Goal: Information Seeking & Learning: Learn about a topic

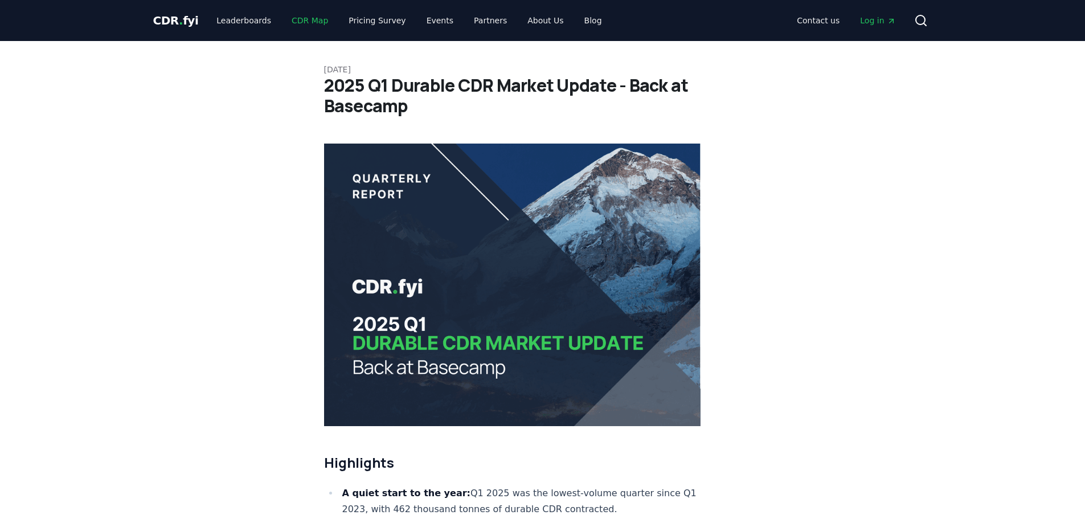
click at [298, 18] on link "CDR Map" at bounding box center [309, 20] width 55 height 20
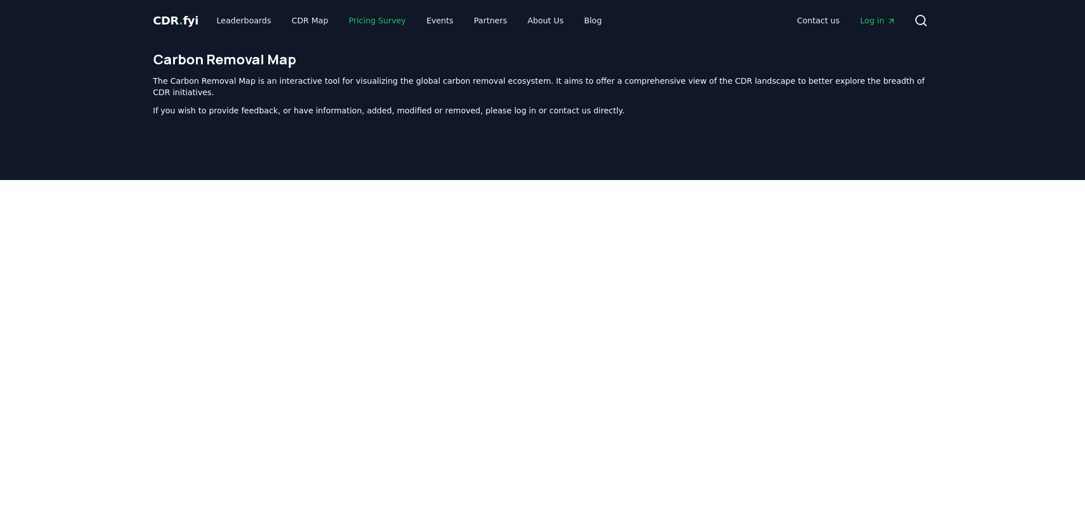
click at [366, 21] on link "Pricing Survey" at bounding box center [376, 20] width 75 height 20
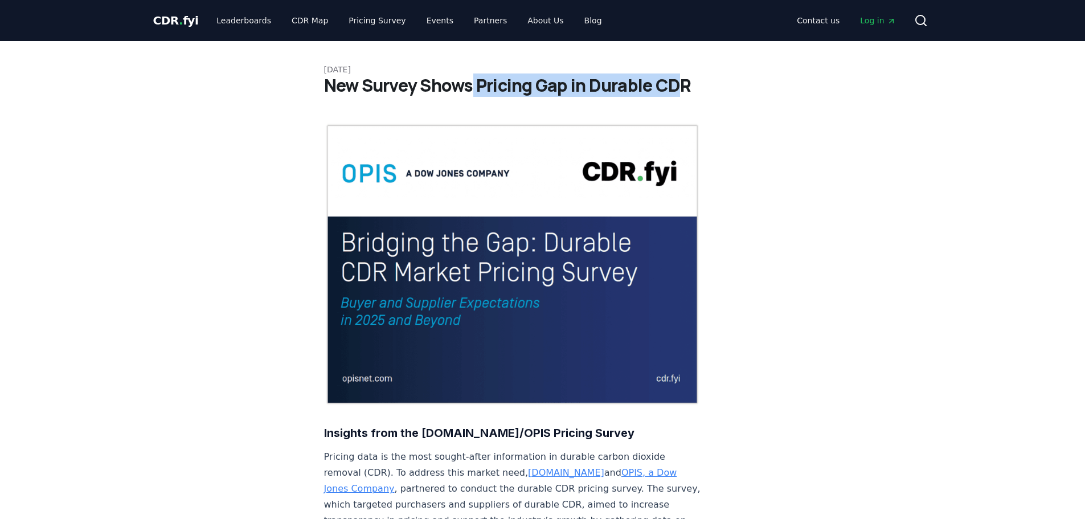
drag, startPoint x: 475, startPoint y: 88, endPoint x: 684, endPoint y: 76, distance: 209.3
click at [684, 76] on h1 "New Survey Shows Pricing Gap in Durable CDR" at bounding box center [542, 85] width 437 height 20
click at [683, 83] on h1 "New Survey Shows Pricing Gap in Durable CDR" at bounding box center [542, 85] width 437 height 20
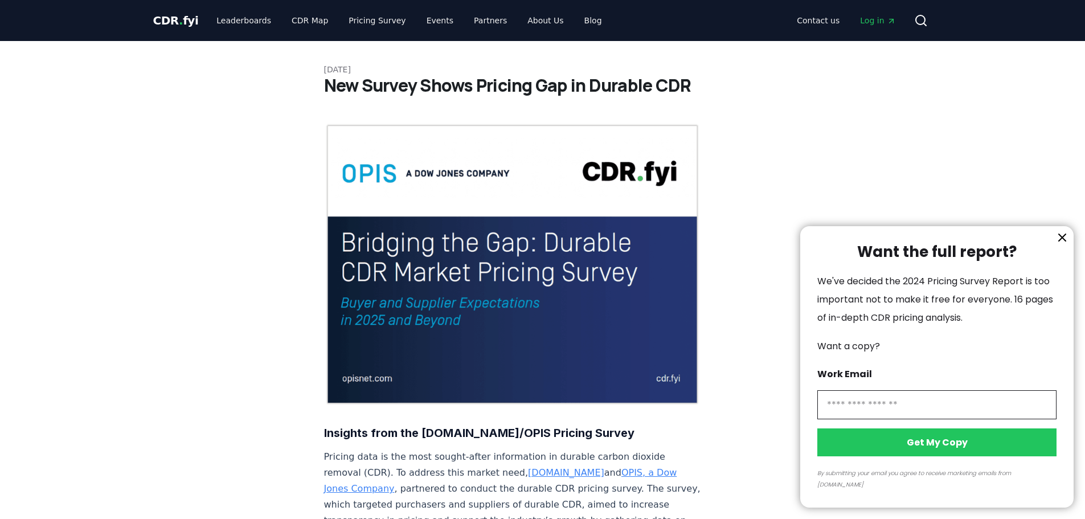
click at [1064, 241] on icon "information" at bounding box center [1062, 237] width 7 height 7
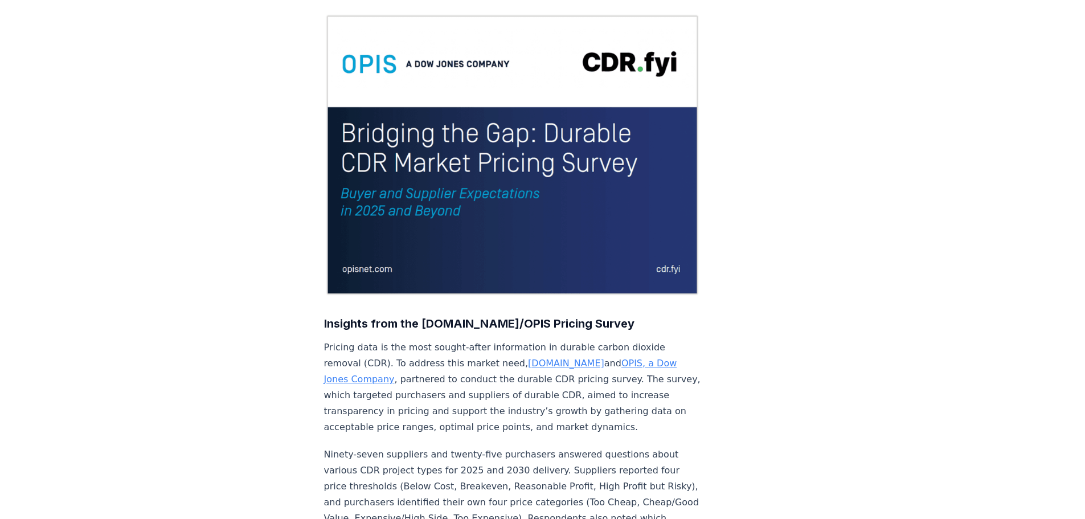
scroll to position [114, 0]
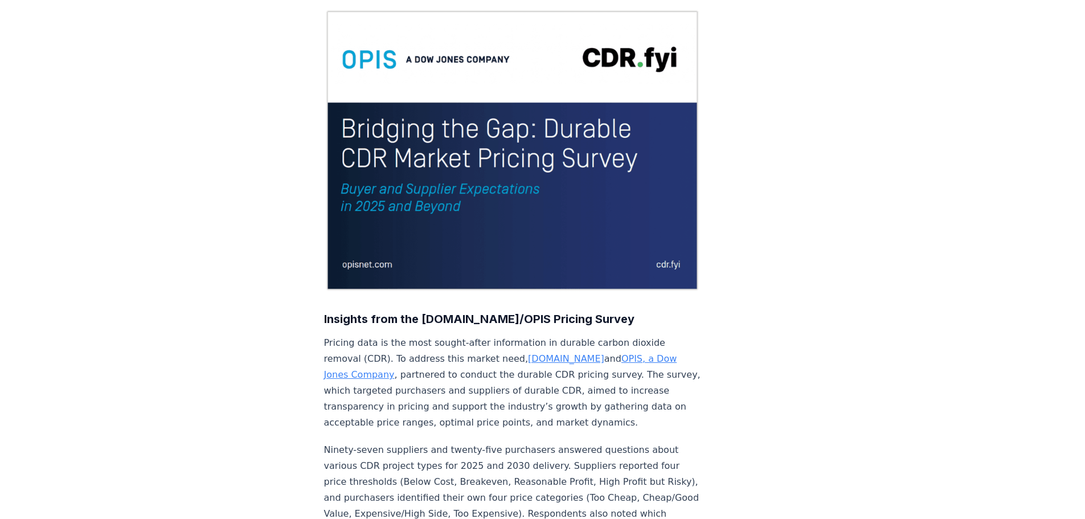
click at [406, 196] on img at bounding box center [512, 150] width 377 height 282
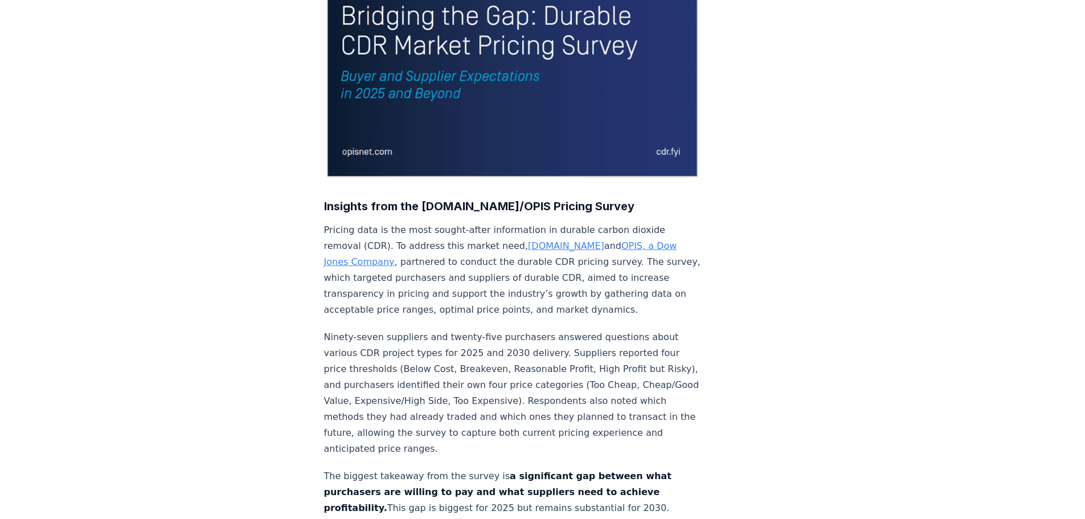
scroll to position [222, 0]
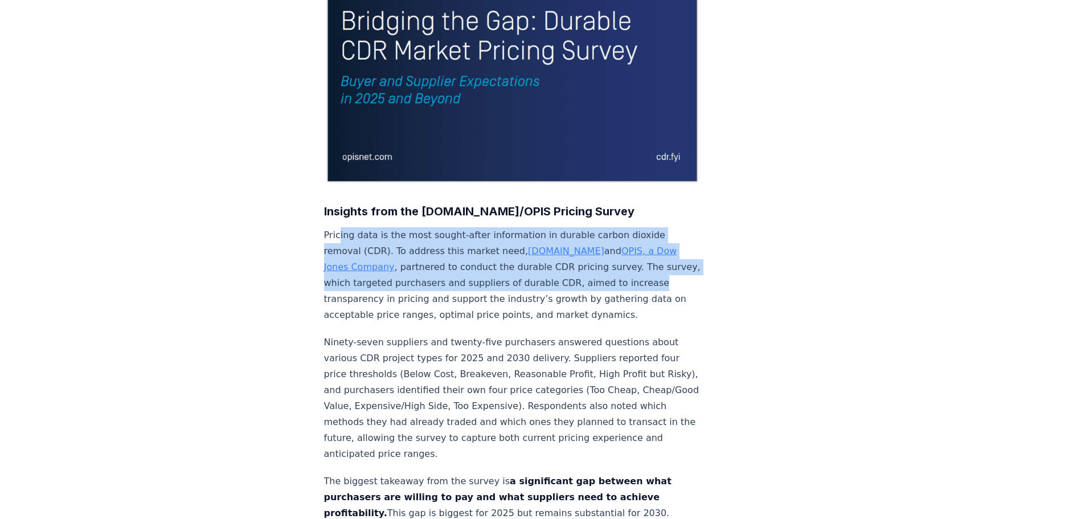
drag, startPoint x: 337, startPoint y: 199, endPoint x: 643, endPoint y: 250, distance: 310.6
click at [644, 250] on p "Pricing data is the most sought-after information in durable carbon dioxide rem…" at bounding box center [512, 275] width 377 height 96
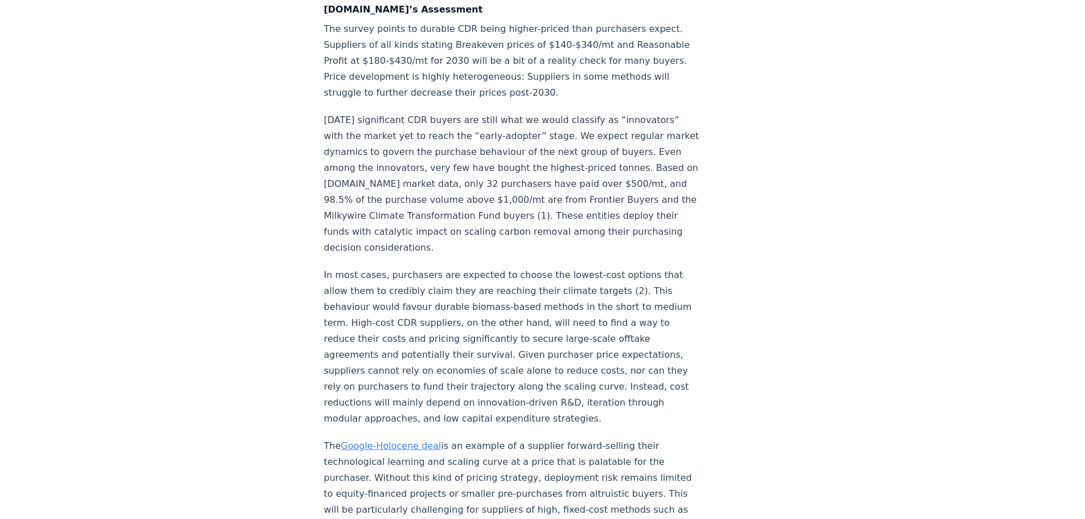
scroll to position [1873, 0]
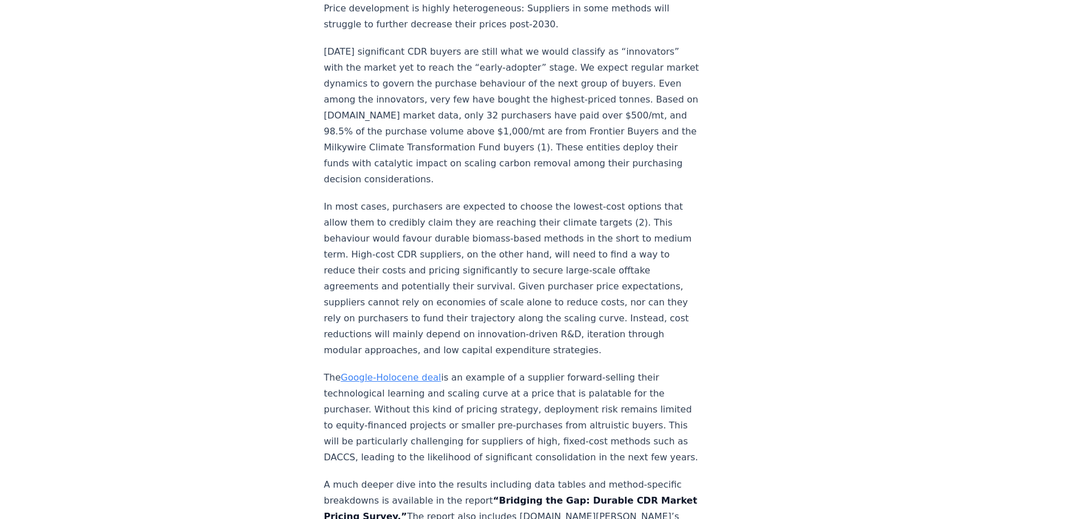
click at [388, 372] on link "Google-Holocene deal" at bounding box center [391, 377] width 100 height 11
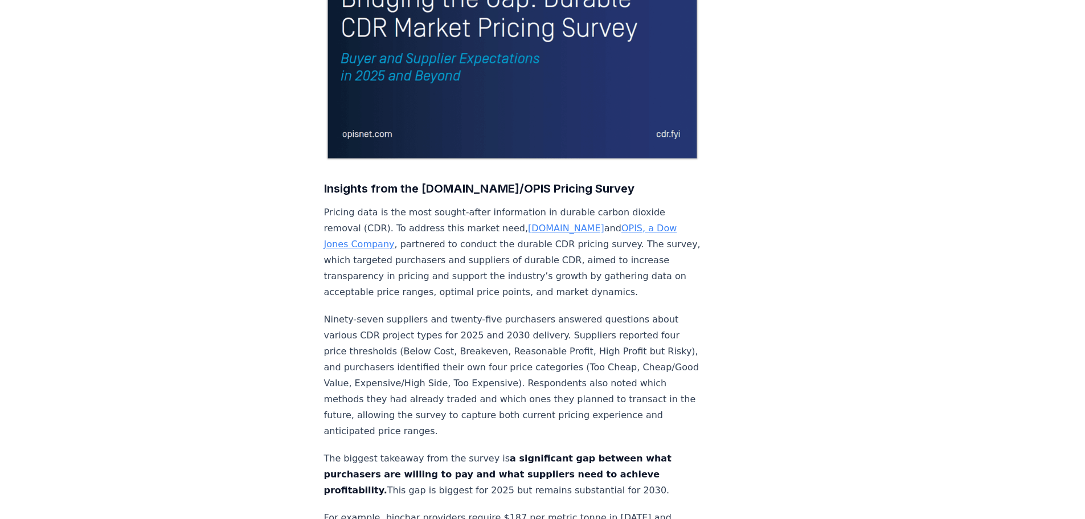
scroll to position [278, 0]
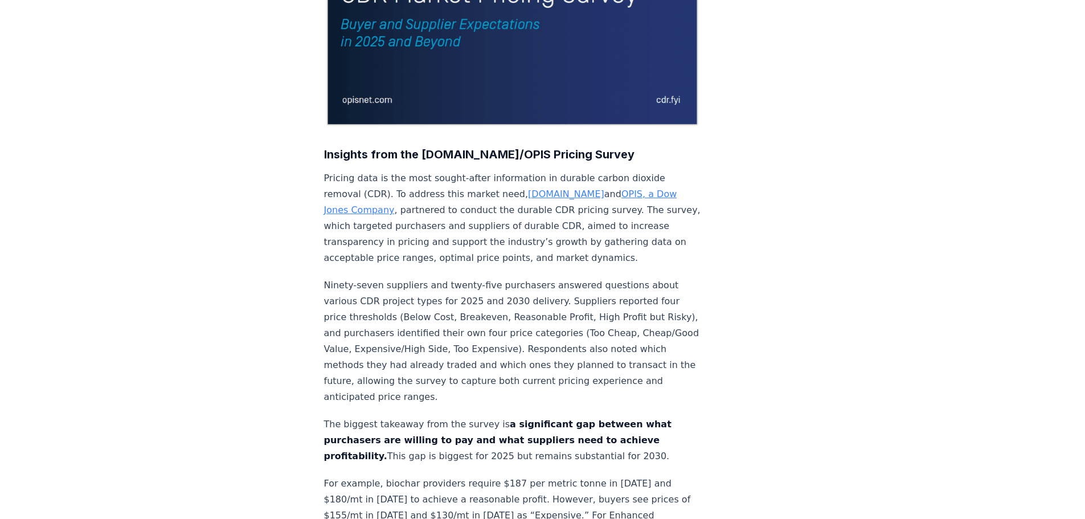
click at [575, 188] on link "OPIS, a Dow Jones Company" at bounding box center [500, 201] width 353 height 27
click at [528, 188] on link "[DOMAIN_NAME]" at bounding box center [566, 193] width 76 height 11
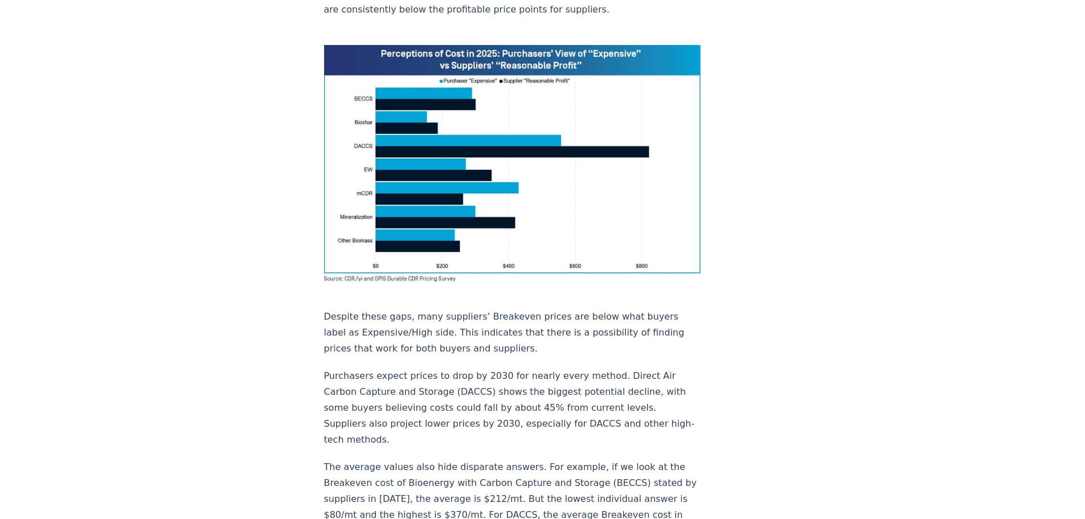
scroll to position [677, 0]
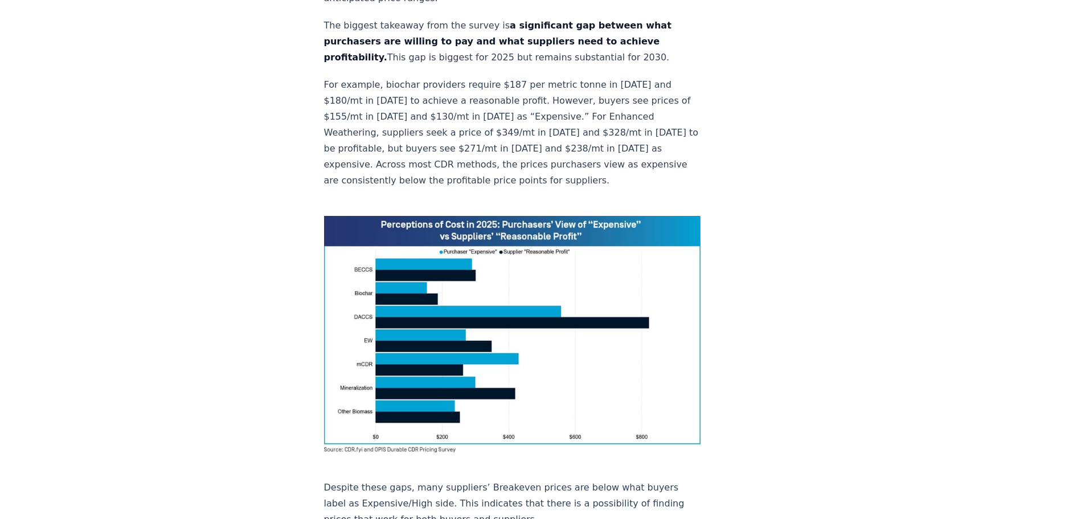
drag, startPoint x: 213, startPoint y: 244, endPoint x: 674, endPoint y: 307, distance: 465.5
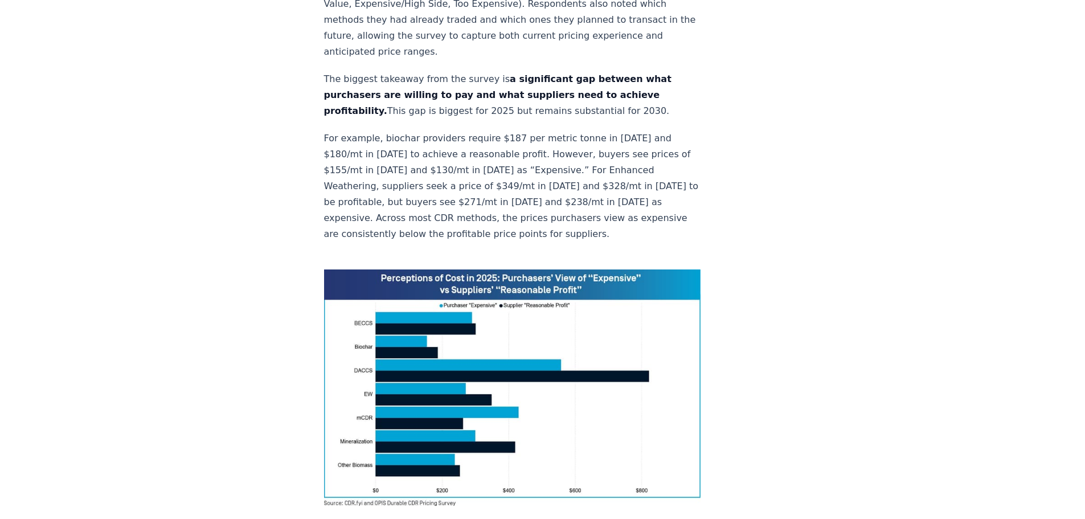
scroll to position [604, 0]
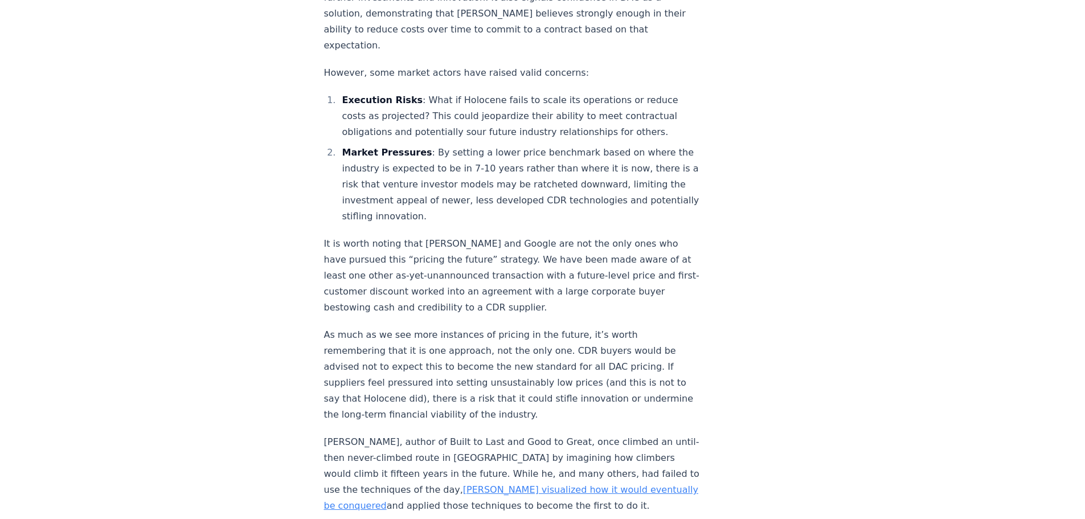
scroll to position [1139, 0]
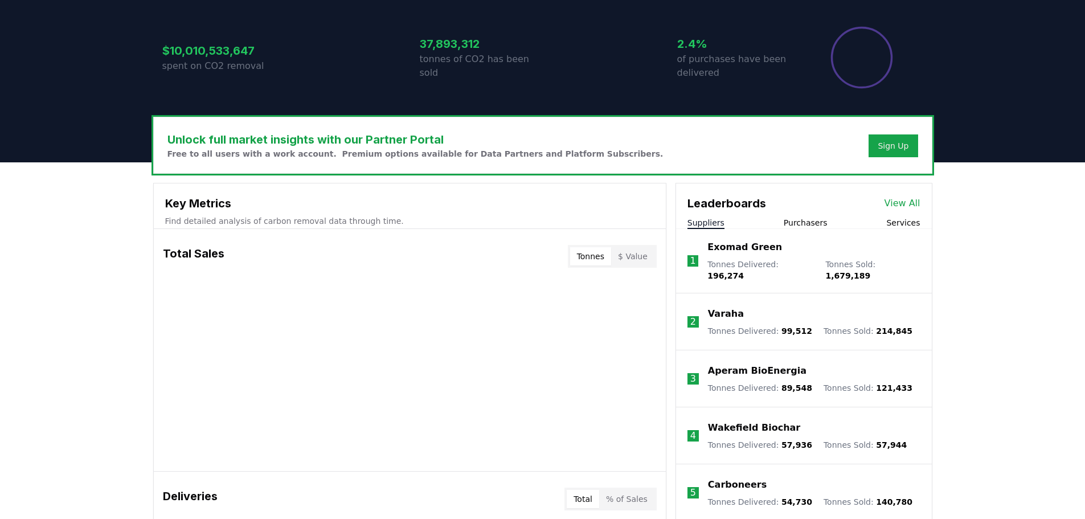
scroll to position [285, 0]
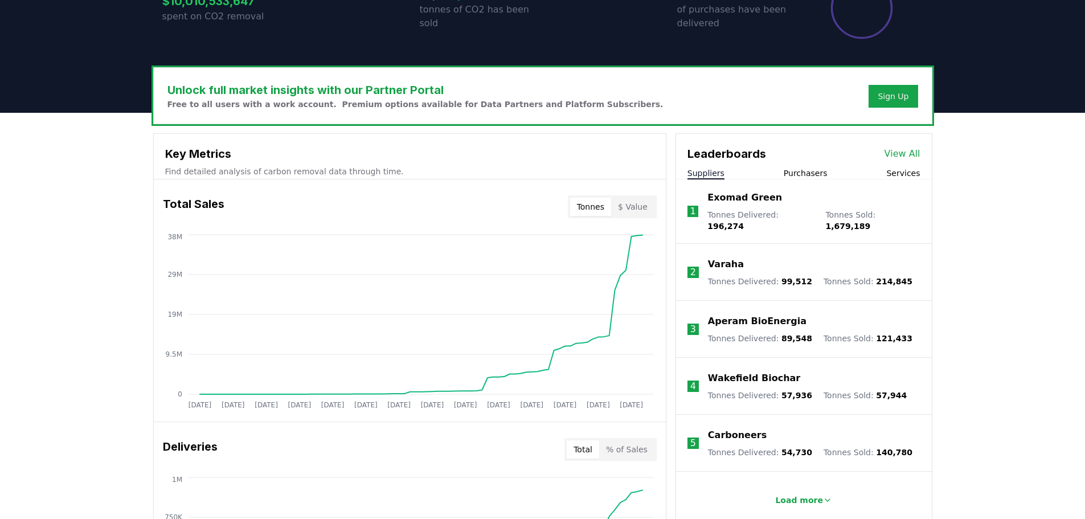
drag, startPoint x: 221, startPoint y: 88, endPoint x: 414, endPoint y: 88, distance: 193.0
click at [651, 202] on button "$ Value" at bounding box center [632, 207] width 43 height 18
click at [586, 206] on button "Tonnes" at bounding box center [590, 207] width 41 height 18
click at [900, 151] on link "View All" at bounding box center [902, 154] width 36 height 14
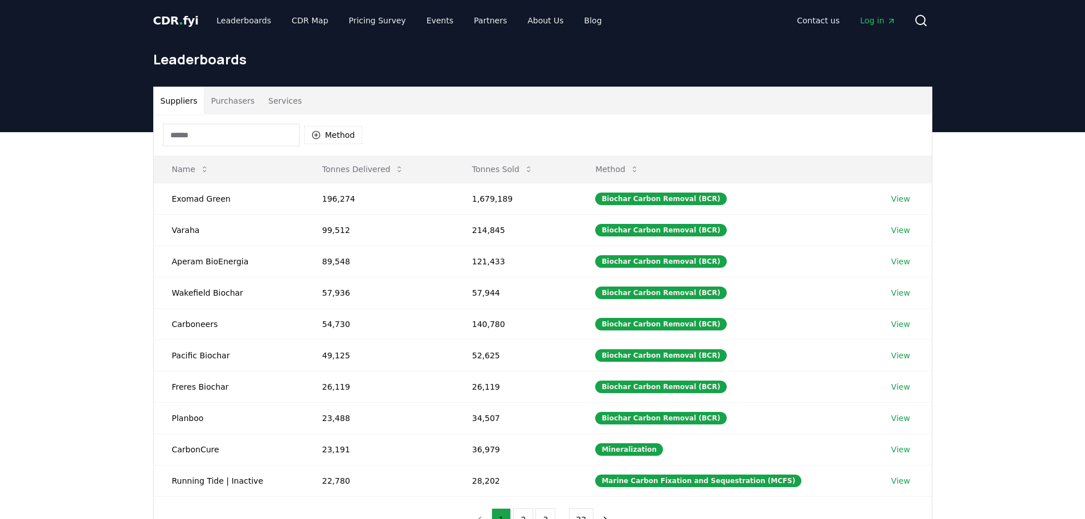
click at [254, 137] on input at bounding box center [231, 135] width 137 height 23
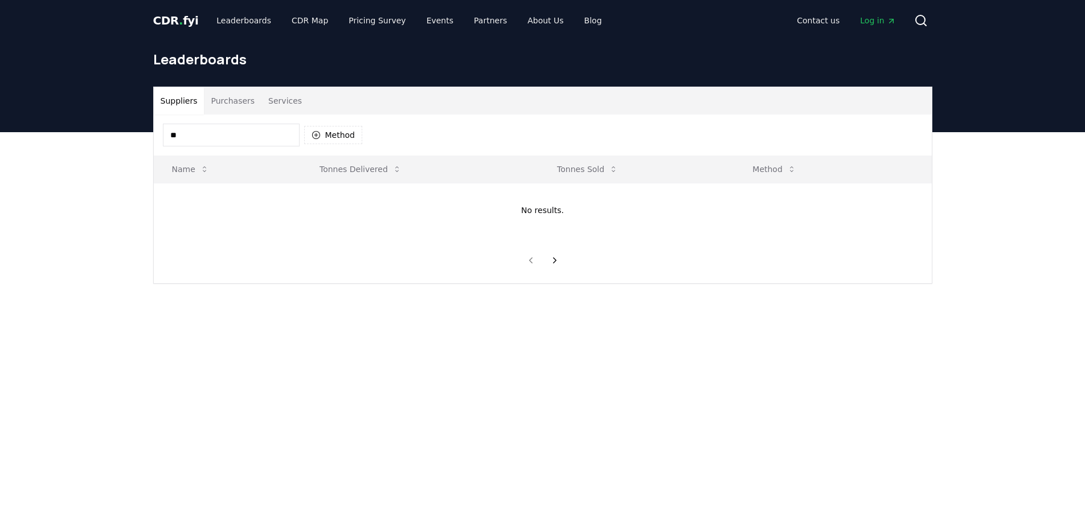
type input "*"
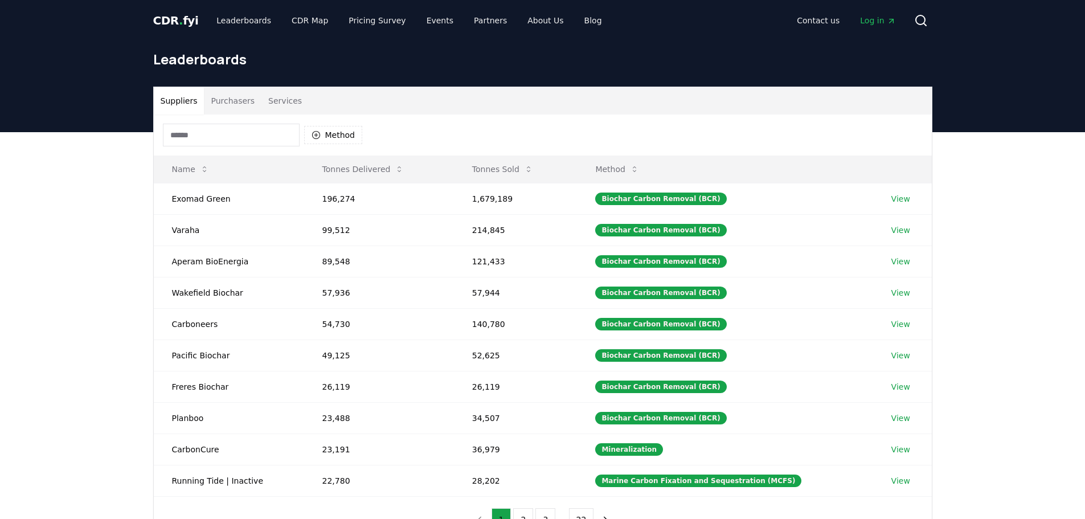
type input "*"
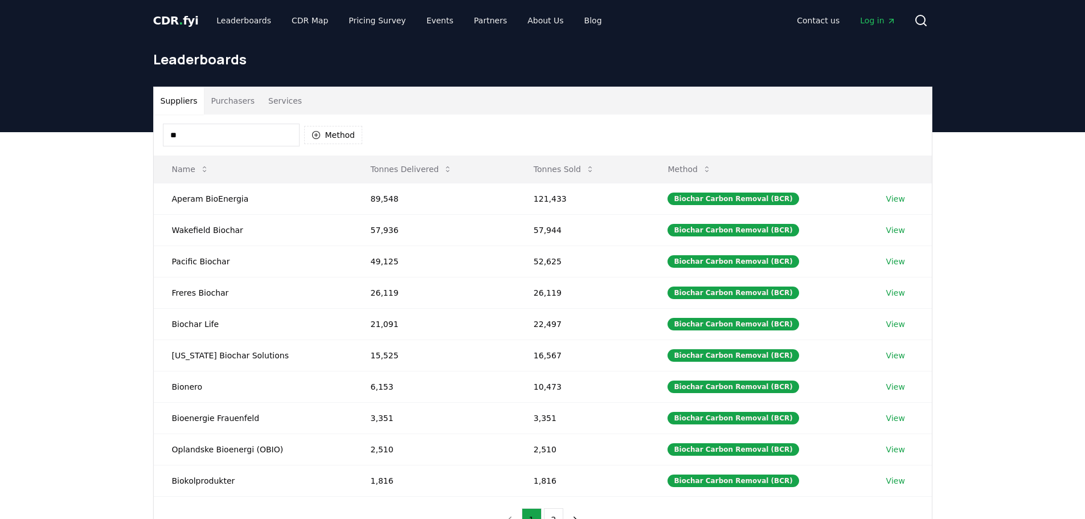
type input "*"
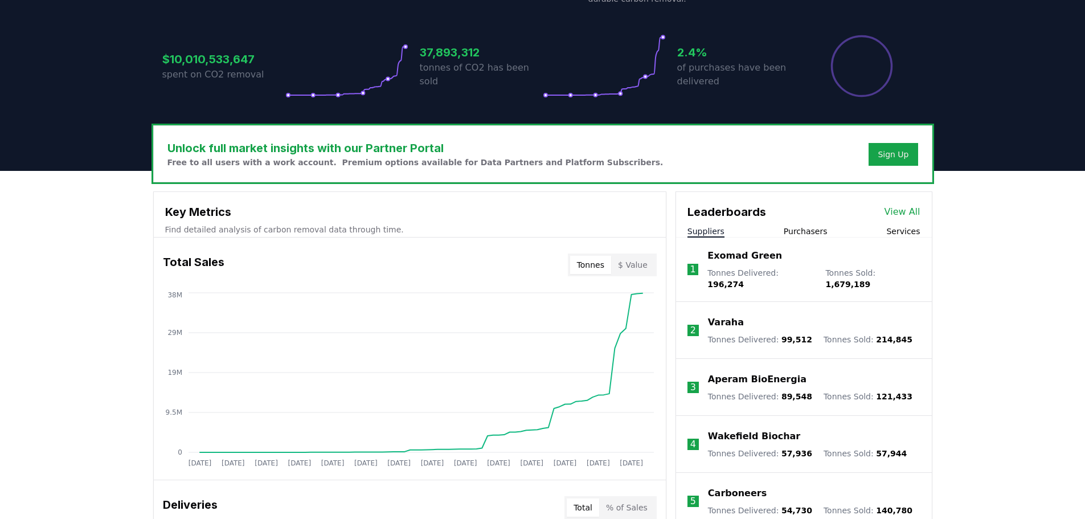
scroll to position [228, 0]
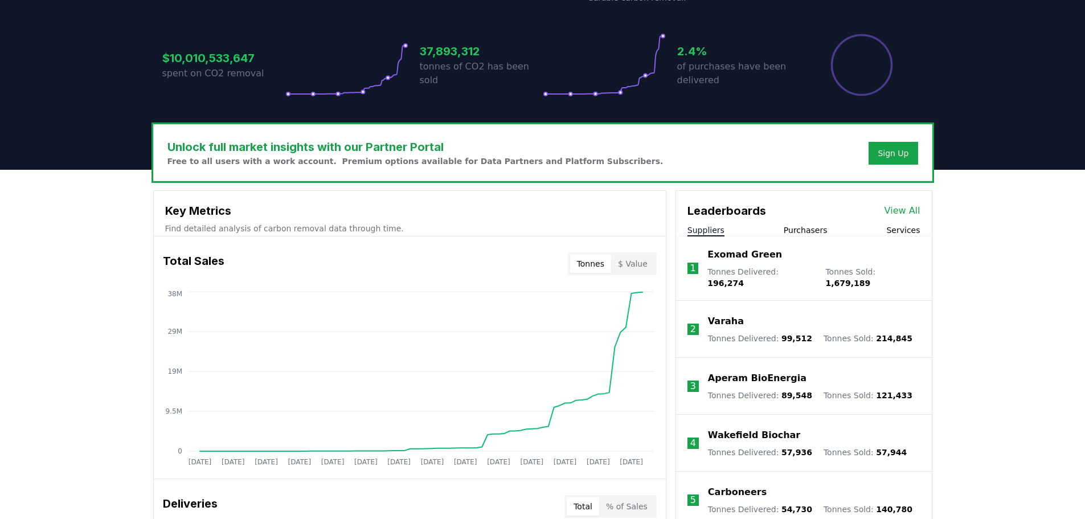
click at [907, 208] on link "View All" at bounding box center [902, 211] width 36 height 14
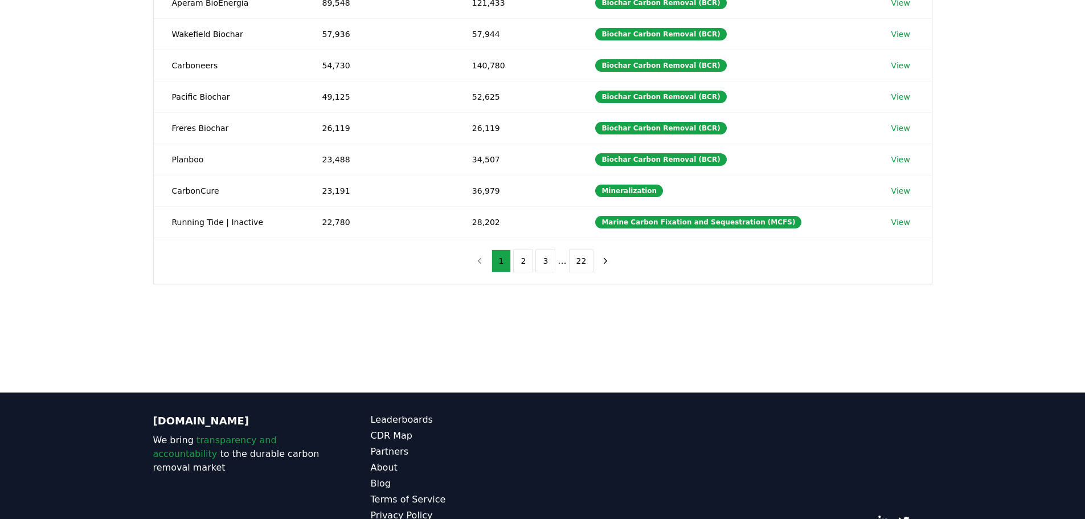
scroll to position [285, 0]
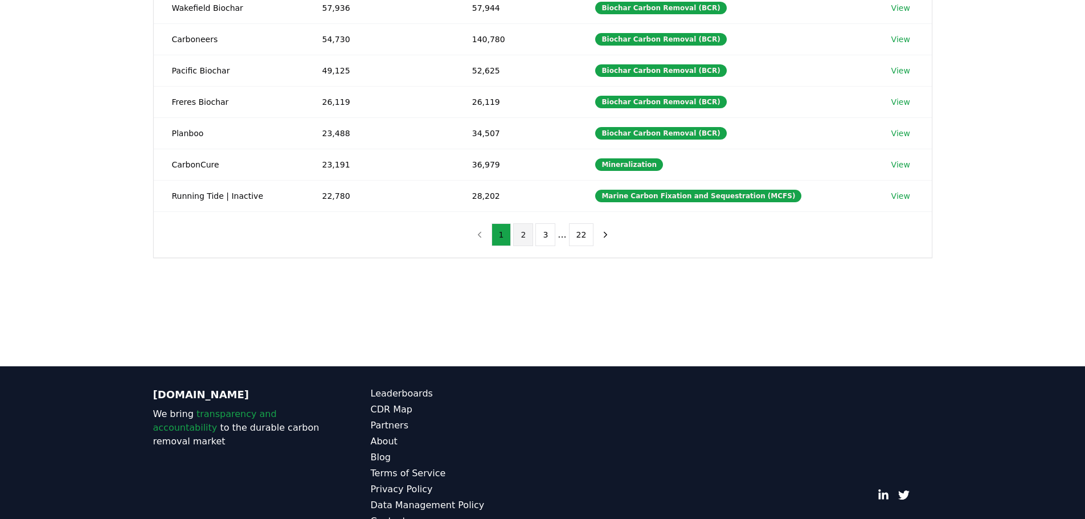
click at [523, 237] on button "2" at bounding box center [523, 234] width 20 height 23
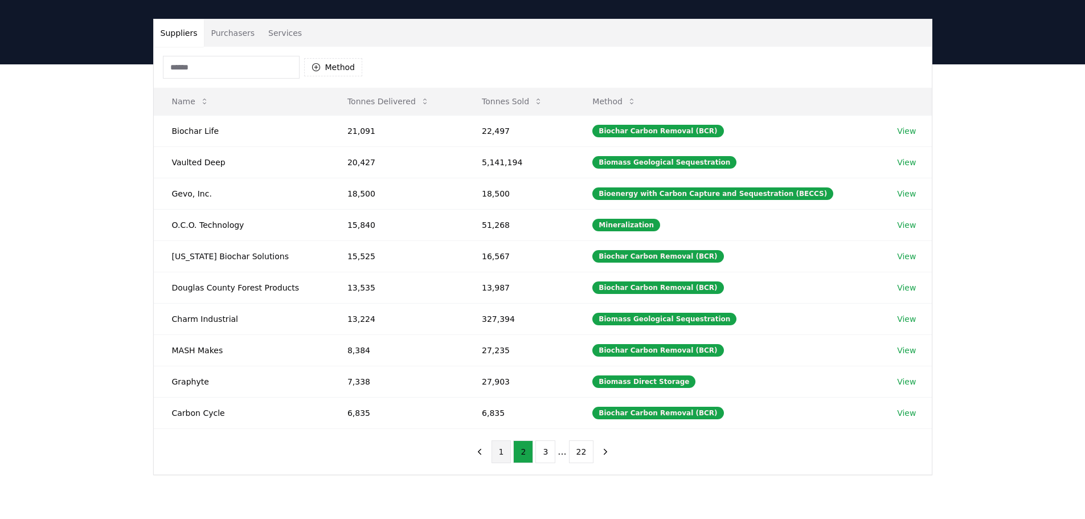
scroll to position [0, 0]
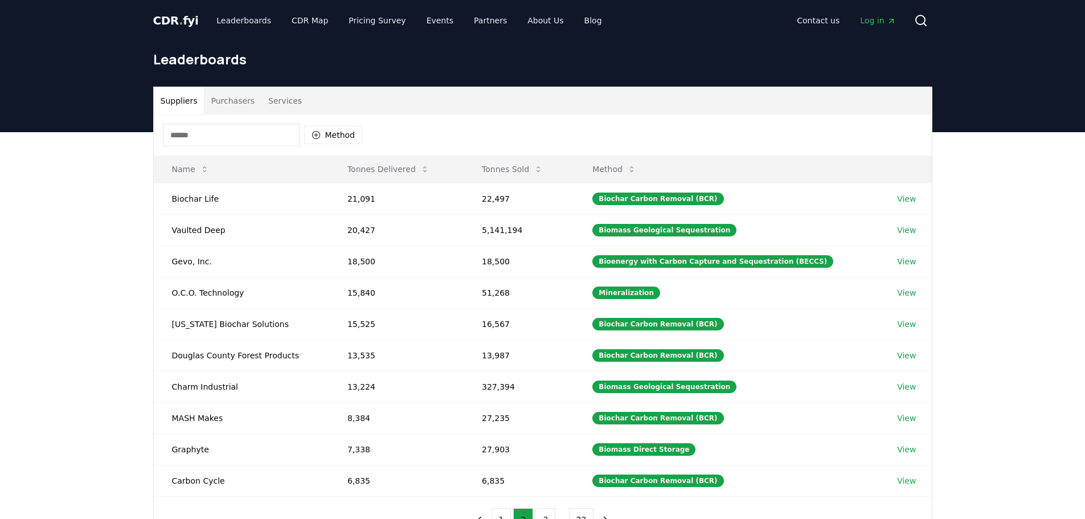
click at [207, 132] on input at bounding box center [231, 135] width 137 height 23
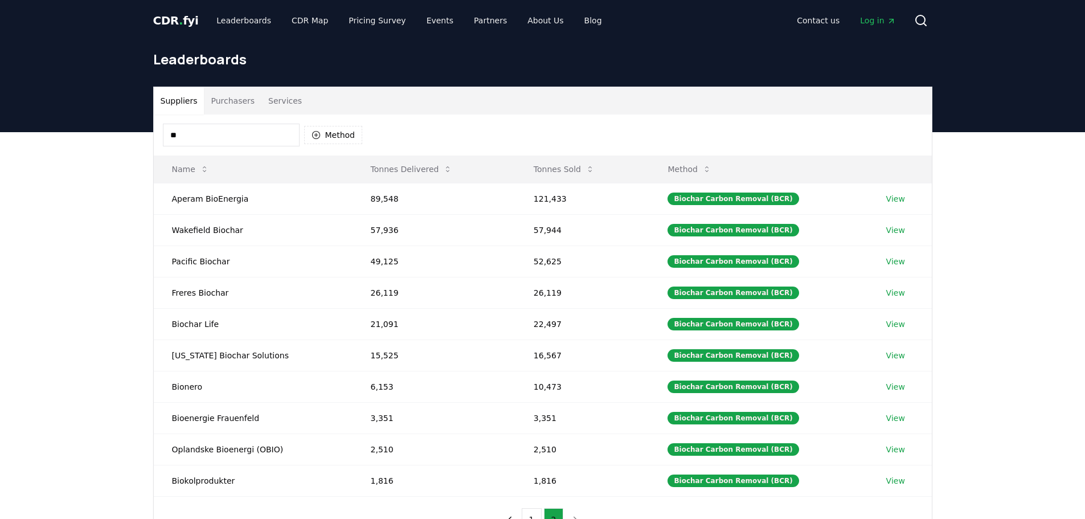
type input "*"
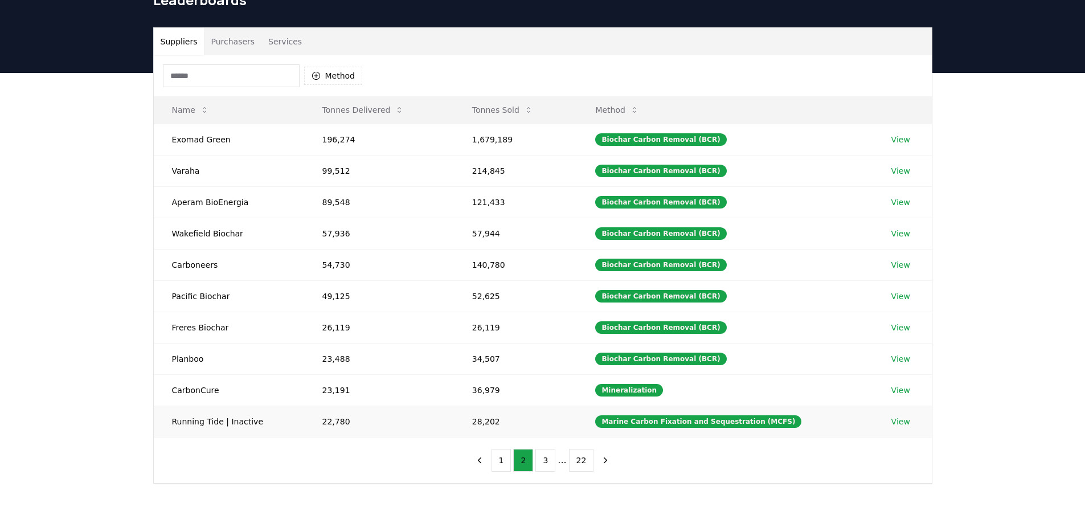
scroll to position [171, 0]
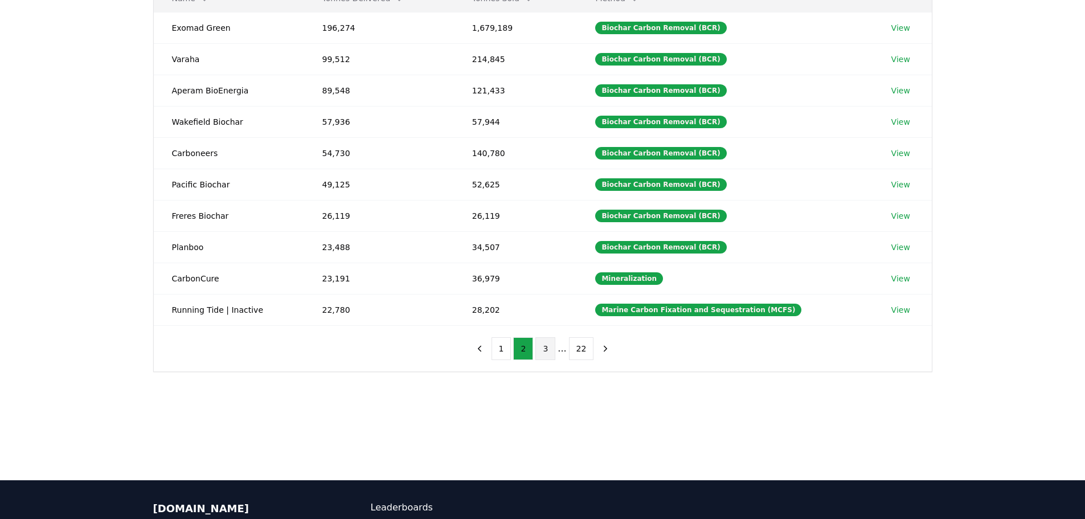
click at [545, 350] on button "3" at bounding box center [545, 348] width 20 height 23
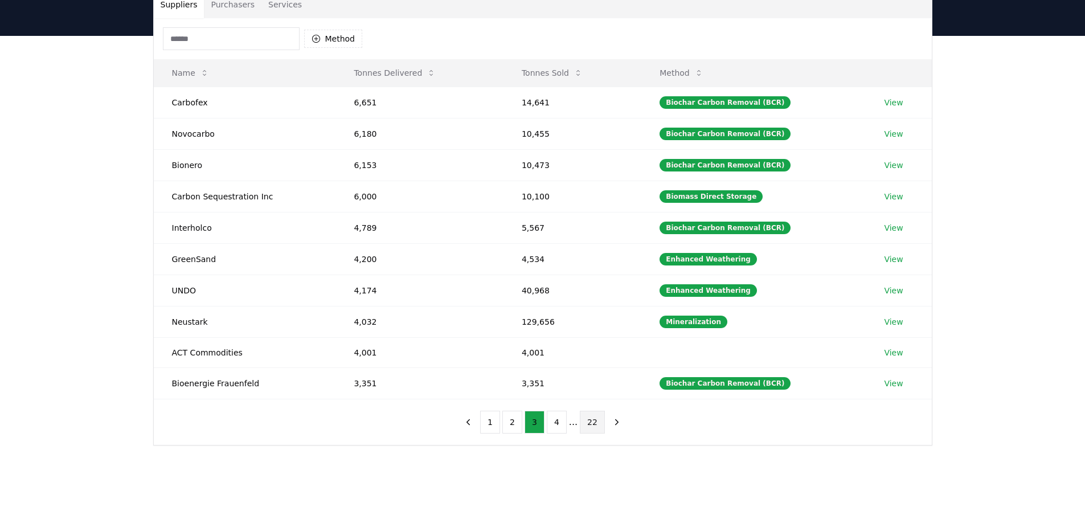
scroll to position [114, 0]
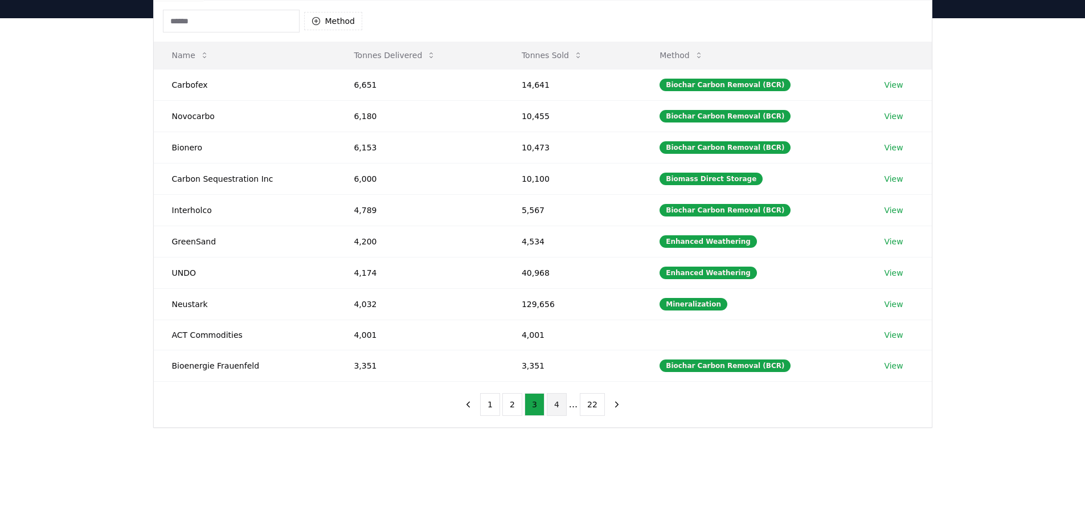
click at [552, 405] on button "4" at bounding box center [557, 404] width 20 height 23
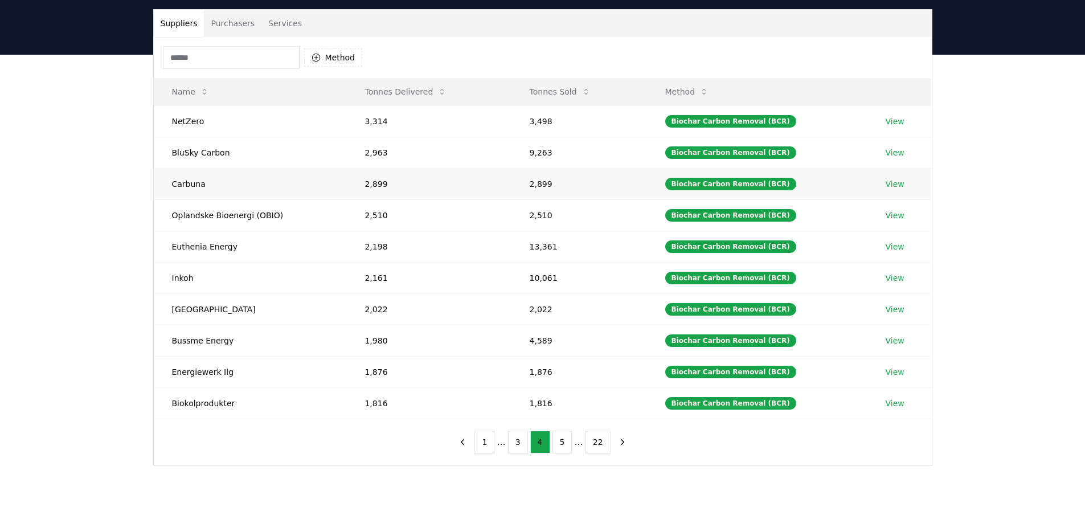
scroll to position [57, 0]
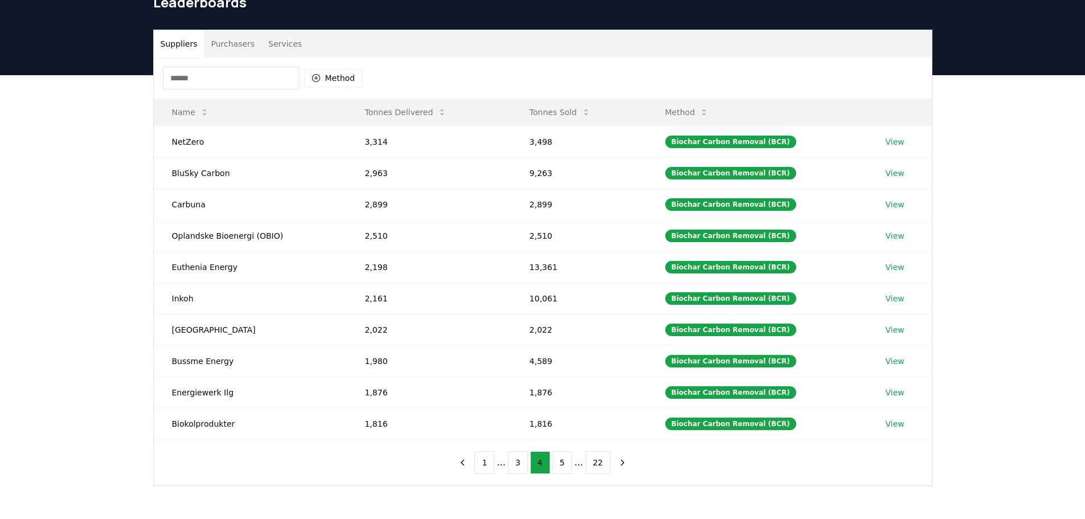
click at [259, 79] on input at bounding box center [231, 78] width 137 height 23
click at [488, 462] on button "1" at bounding box center [484, 462] width 20 height 23
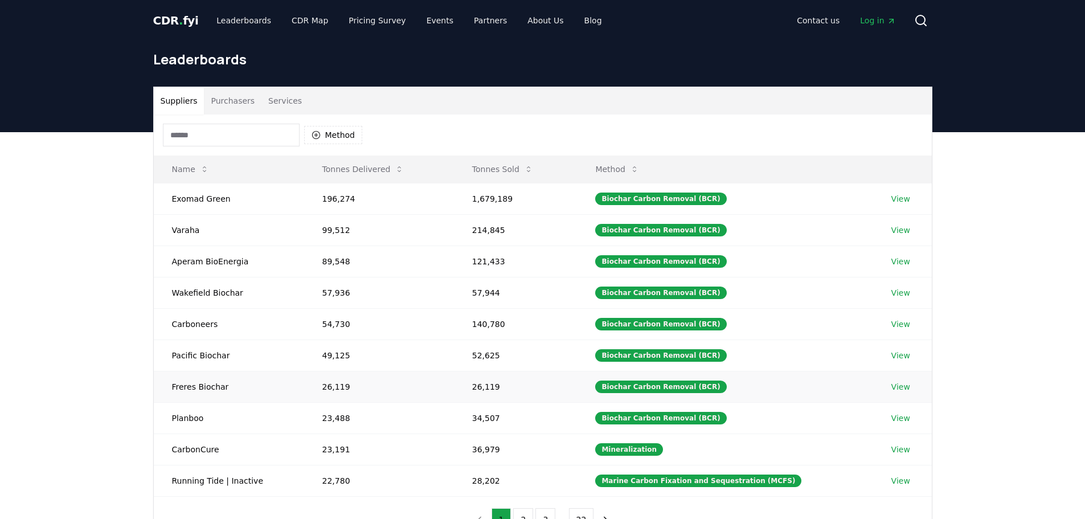
scroll to position [114, 0]
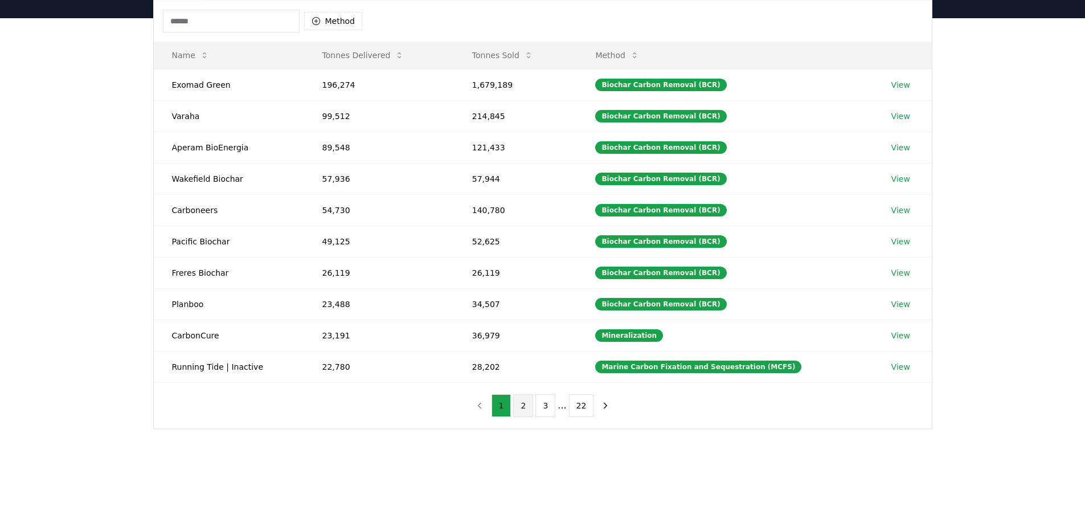
click at [528, 405] on button "2" at bounding box center [523, 405] width 20 height 23
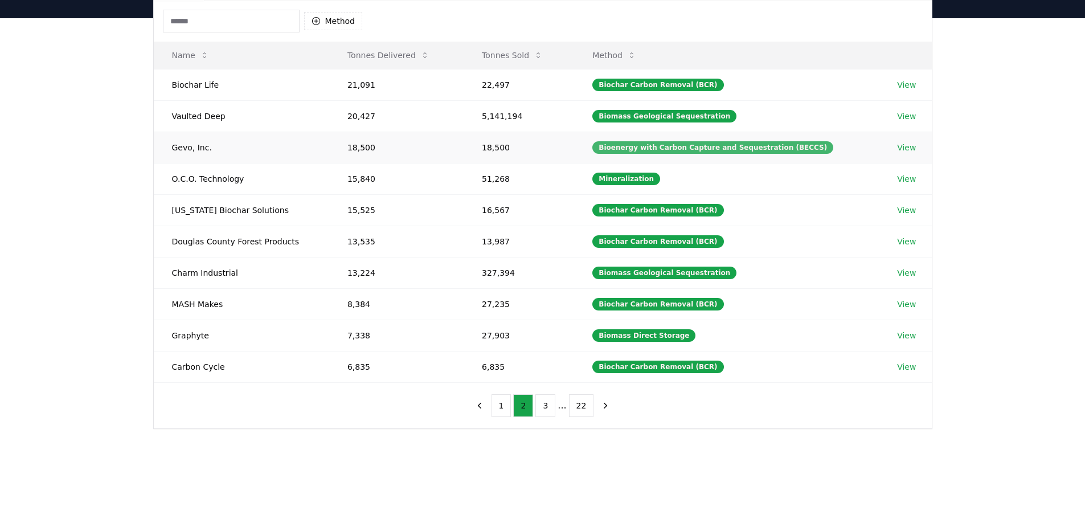
click at [670, 145] on div "Bioenergy with Carbon Capture and Sequestration (BECCS)" at bounding box center [712, 147] width 241 height 13
copy div "Bioenergy with Carbon Capture and Sequestration (BECCS)"
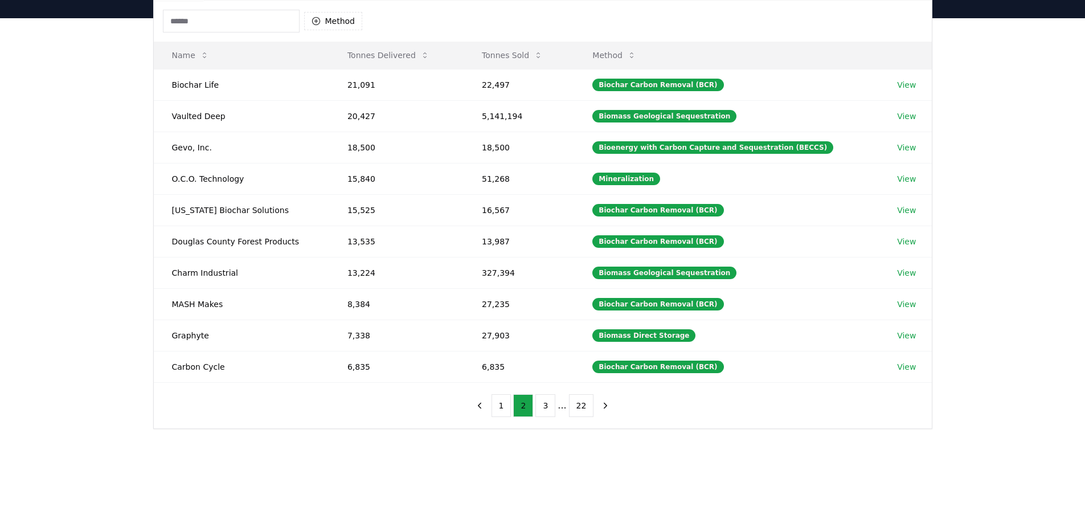
click at [178, 23] on input at bounding box center [231, 21] width 137 height 23
paste input "**********"
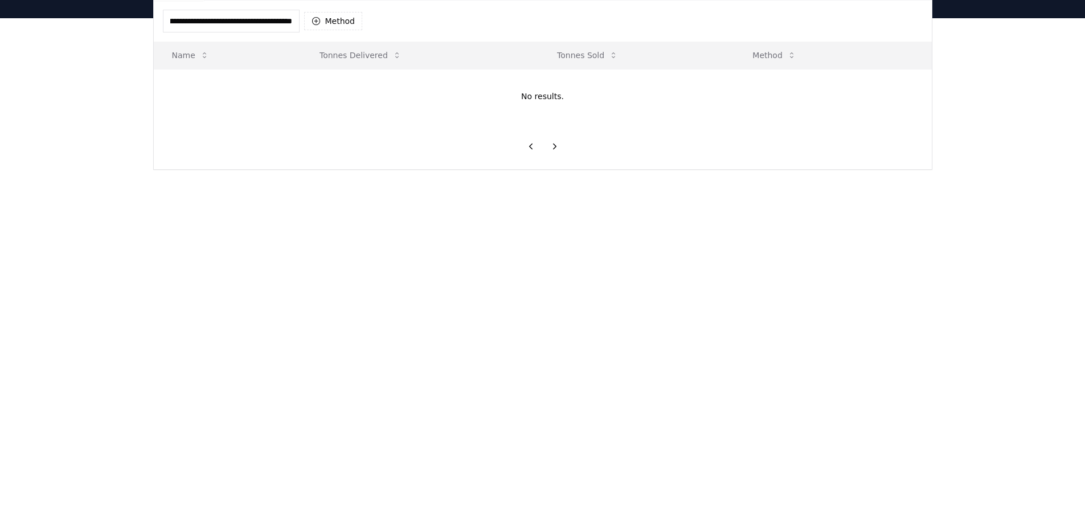
scroll to position [0, 90]
type input "**********"
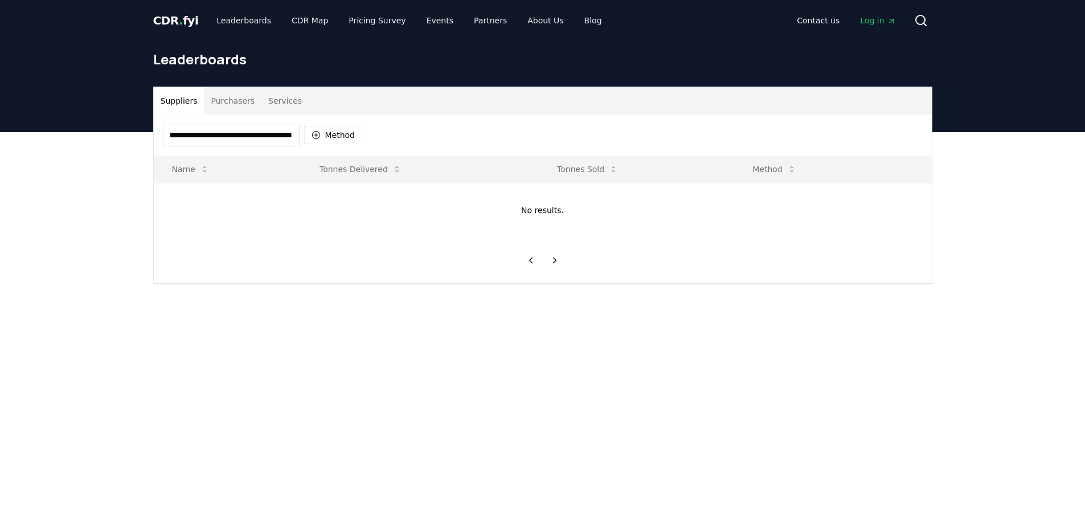
click at [243, 131] on input "**********" at bounding box center [231, 135] width 137 height 23
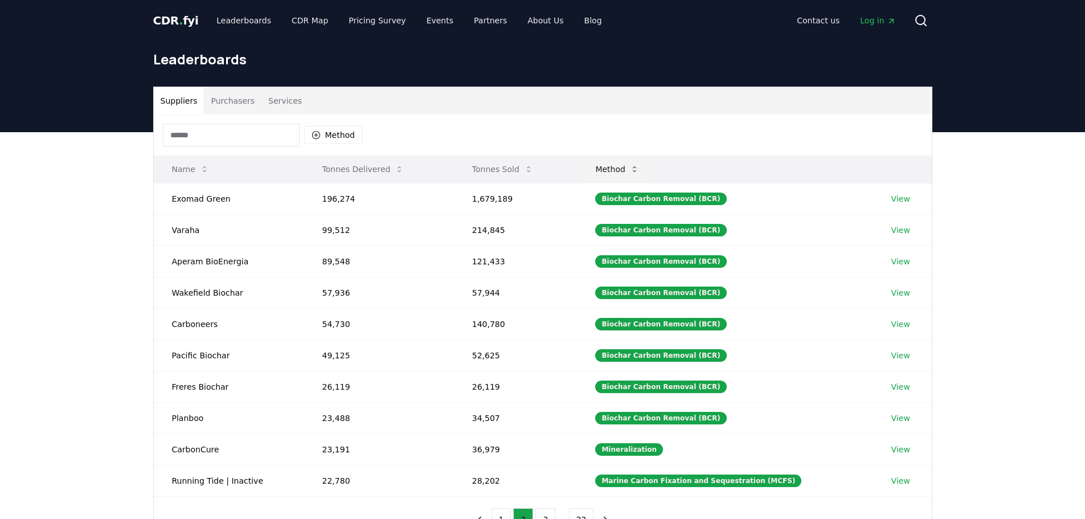
click at [636, 167] on button "Method" at bounding box center [617, 169] width 62 height 23
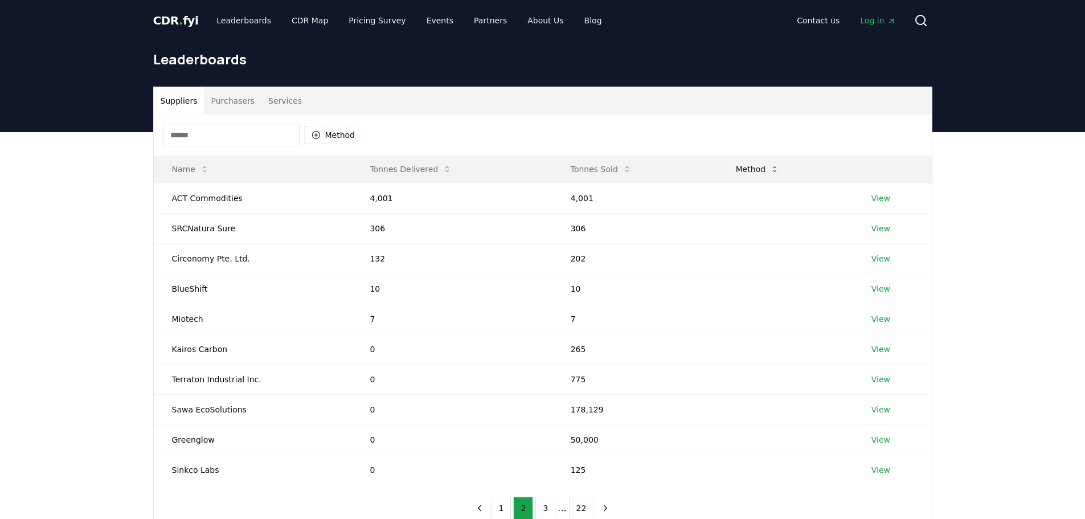
click at [755, 168] on button "Method" at bounding box center [758, 169] width 62 height 23
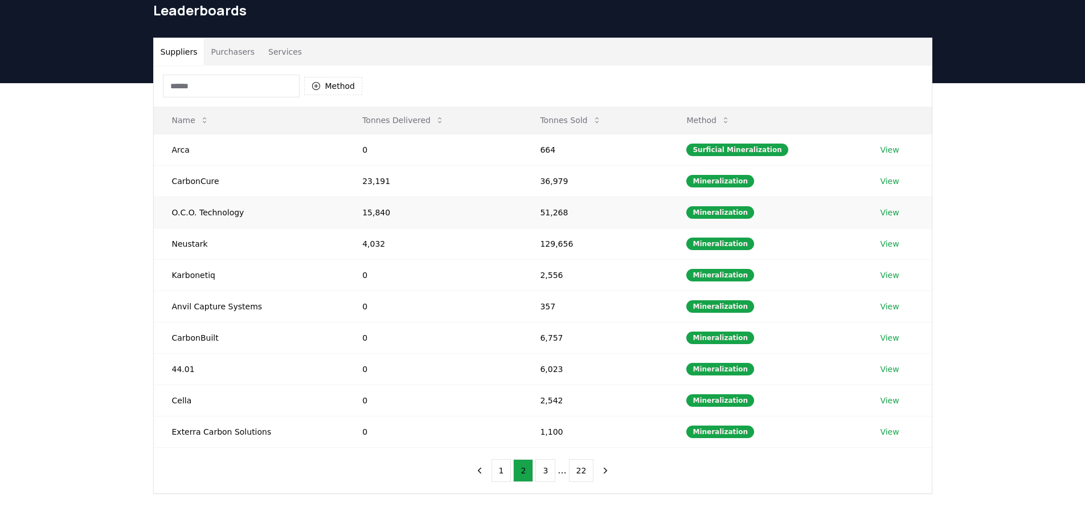
scroll to position [171, 0]
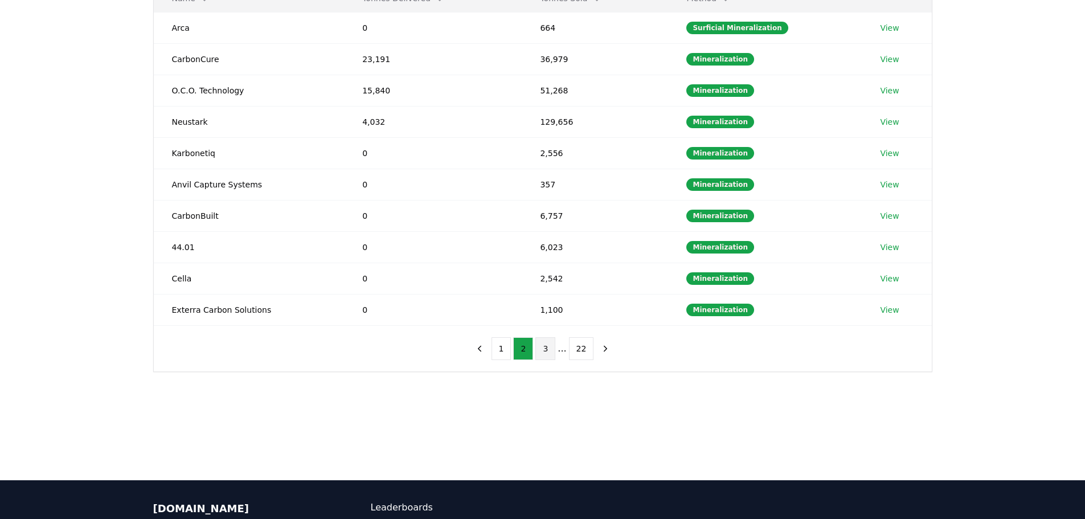
click at [545, 347] on button "3" at bounding box center [545, 348] width 20 height 23
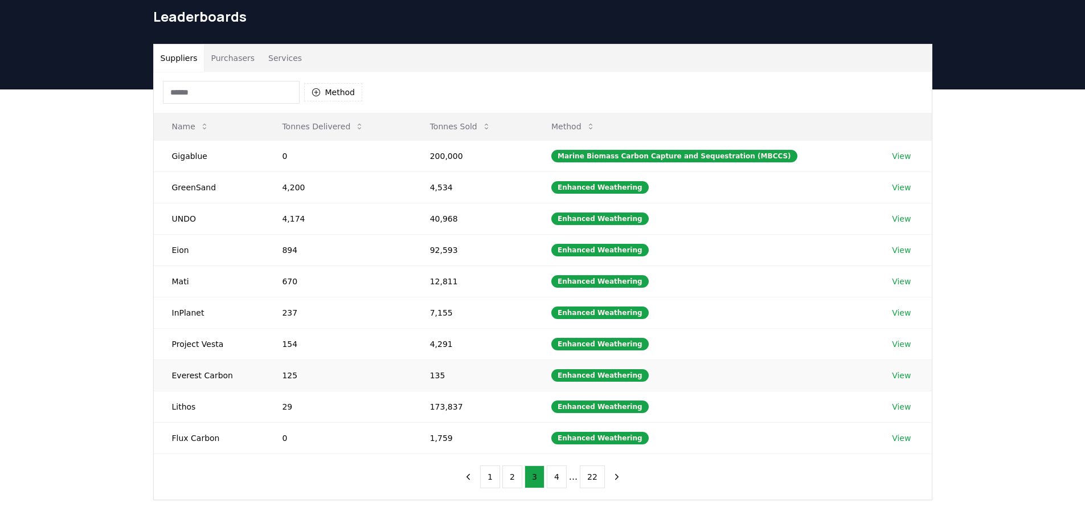
scroll to position [114, 0]
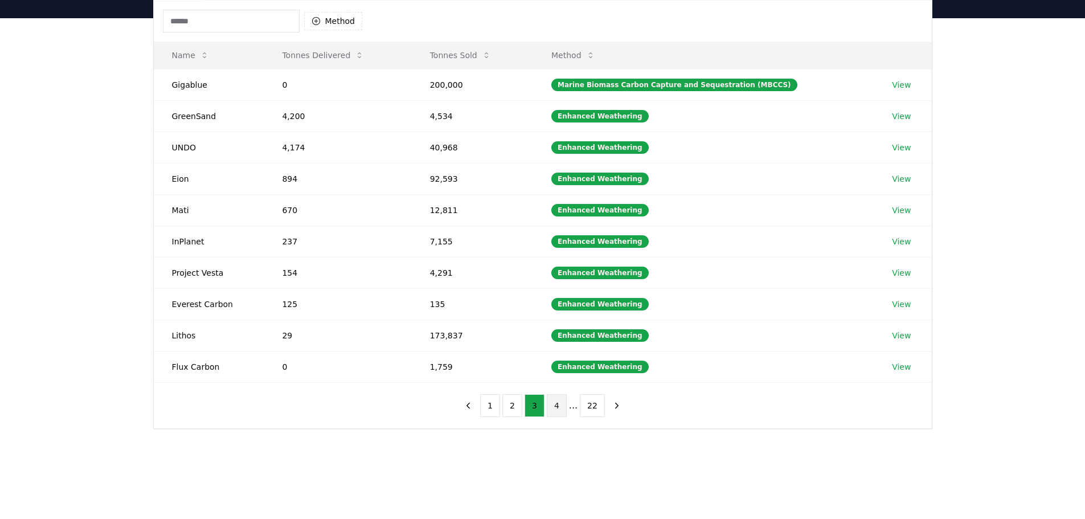
click at [552, 409] on button "4" at bounding box center [557, 405] width 20 height 23
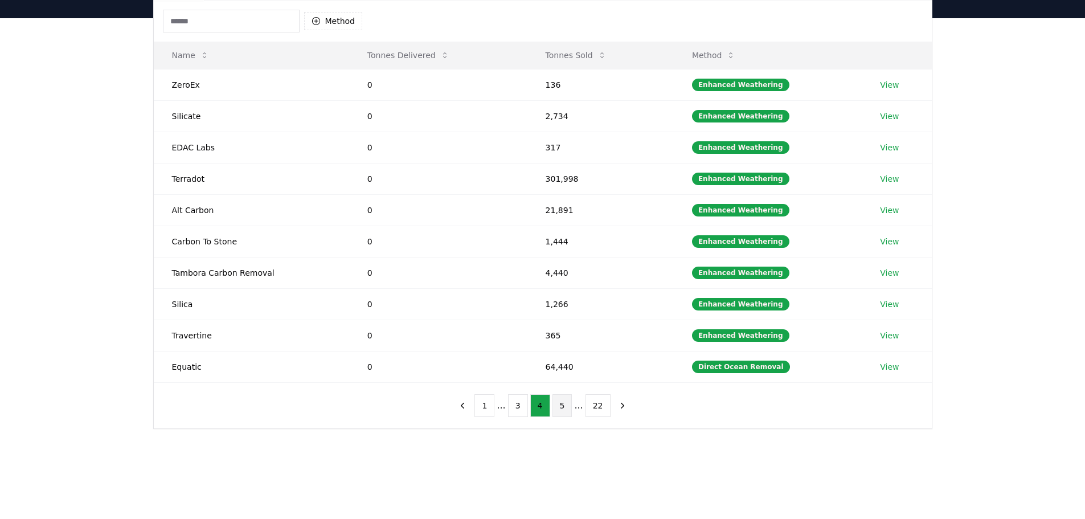
click at [560, 407] on button "5" at bounding box center [562, 405] width 20 height 23
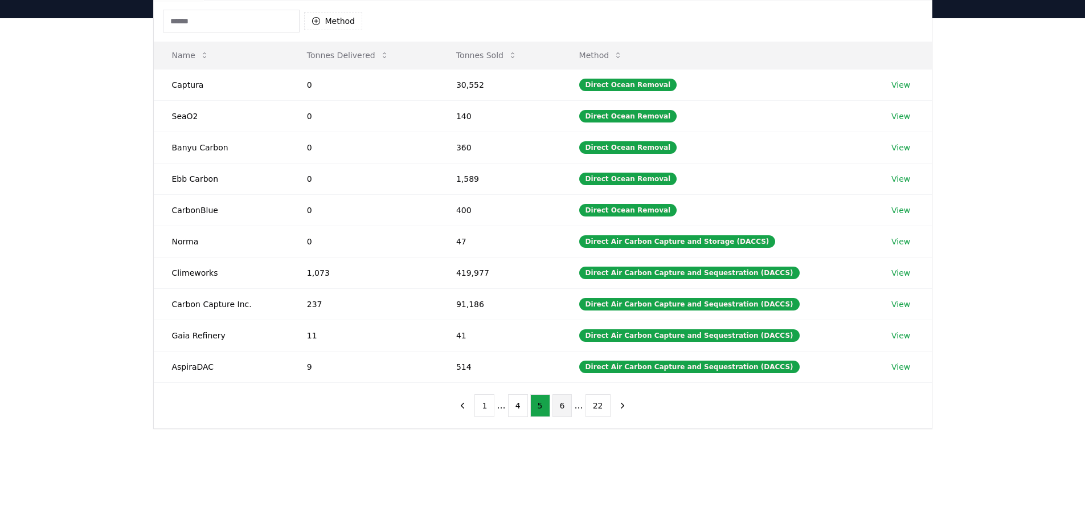
click at [563, 407] on button "6" at bounding box center [562, 405] width 20 height 23
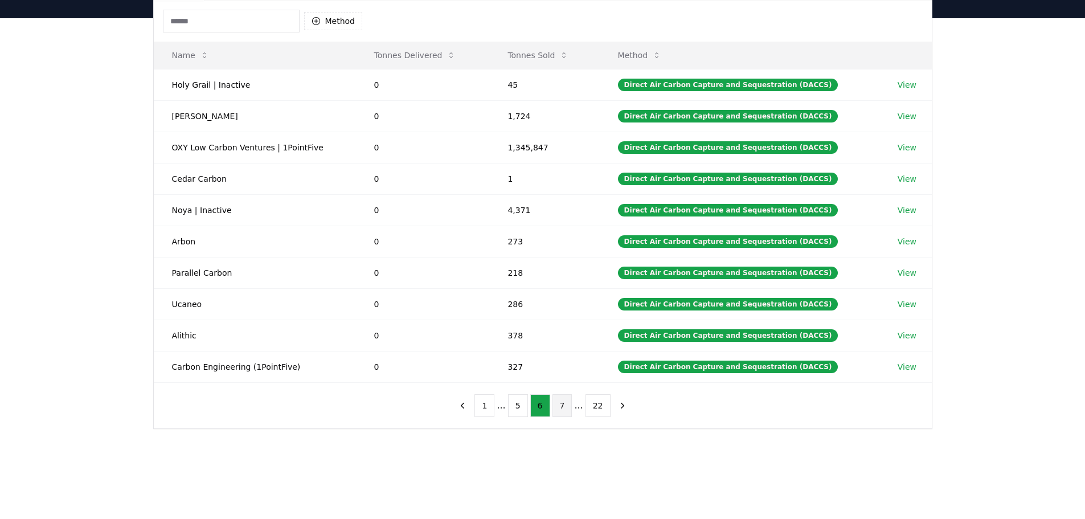
click at [567, 407] on button "7" at bounding box center [562, 405] width 20 height 23
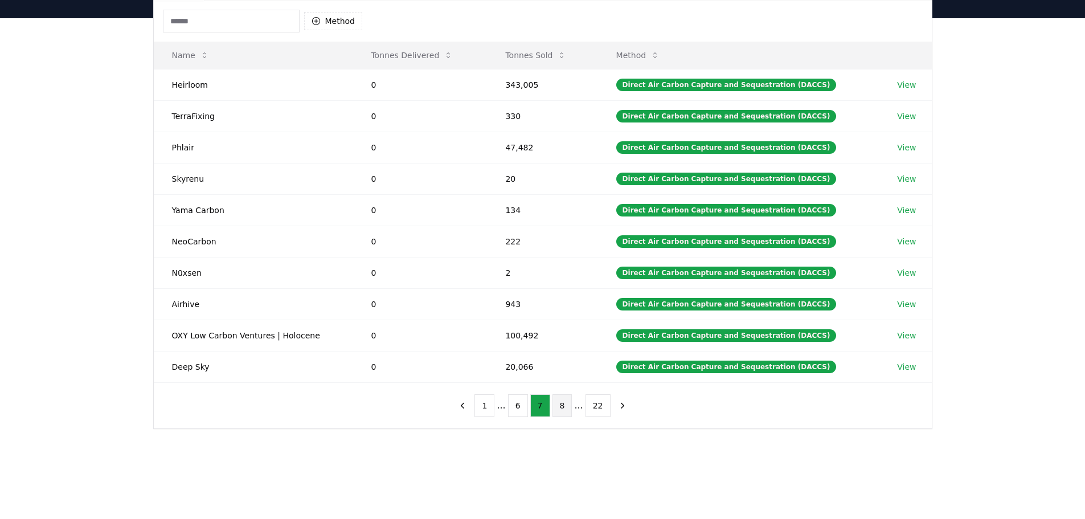
click at [560, 405] on button "8" at bounding box center [562, 405] width 20 height 23
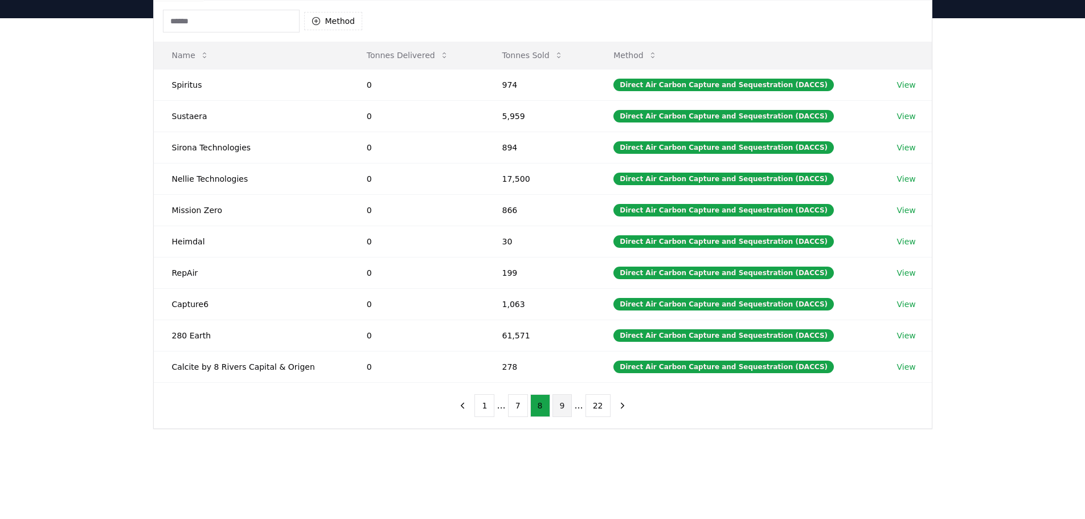
click at [564, 407] on button "9" at bounding box center [562, 405] width 20 height 23
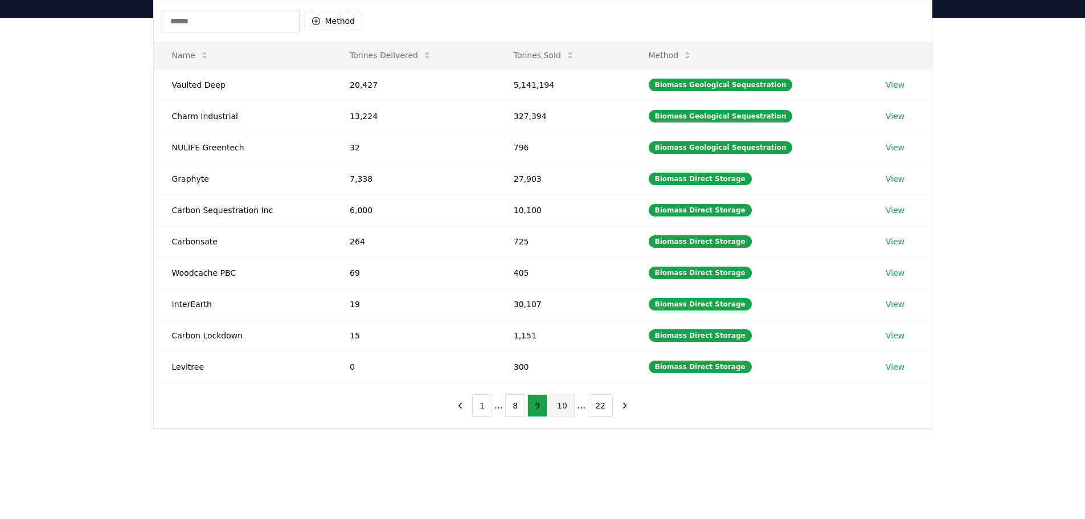
click at [563, 403] on button "10" at bounding box center [561, 405] width 25 height 23
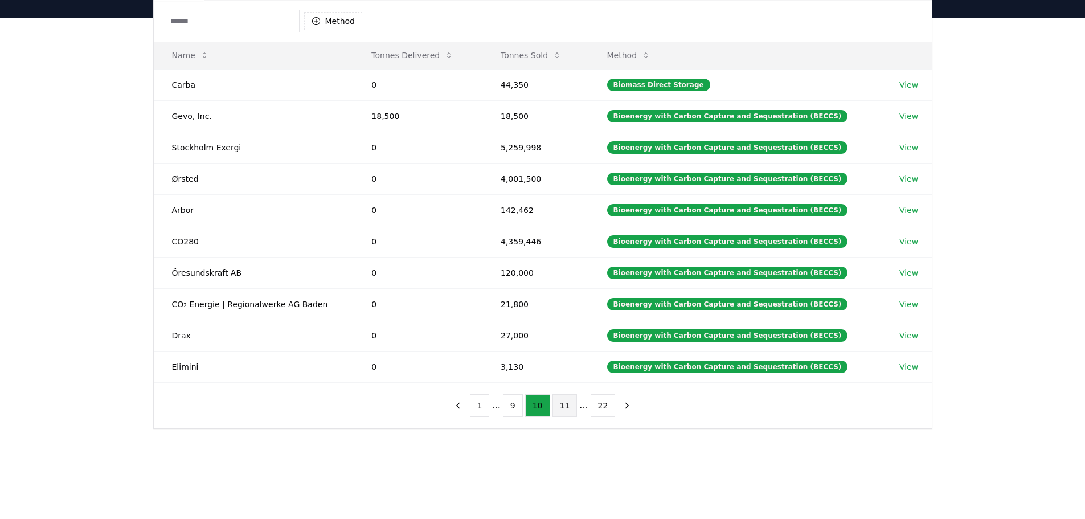
click at [563, 403] on button "11" at bounding box center [564, 405] width 25 height 23
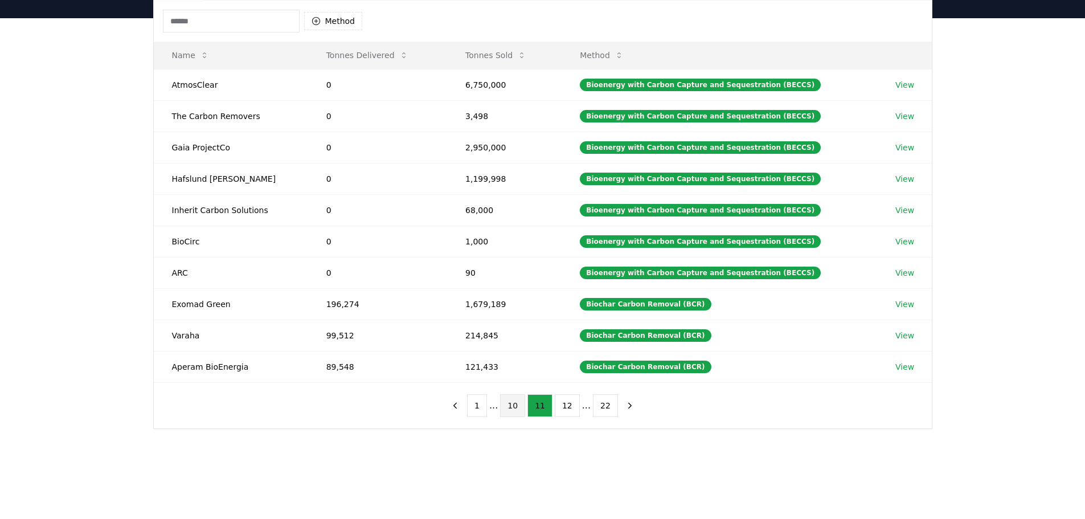
click at [519, 411] on button "10" at bounding box center [512, 405] width 25 height 23
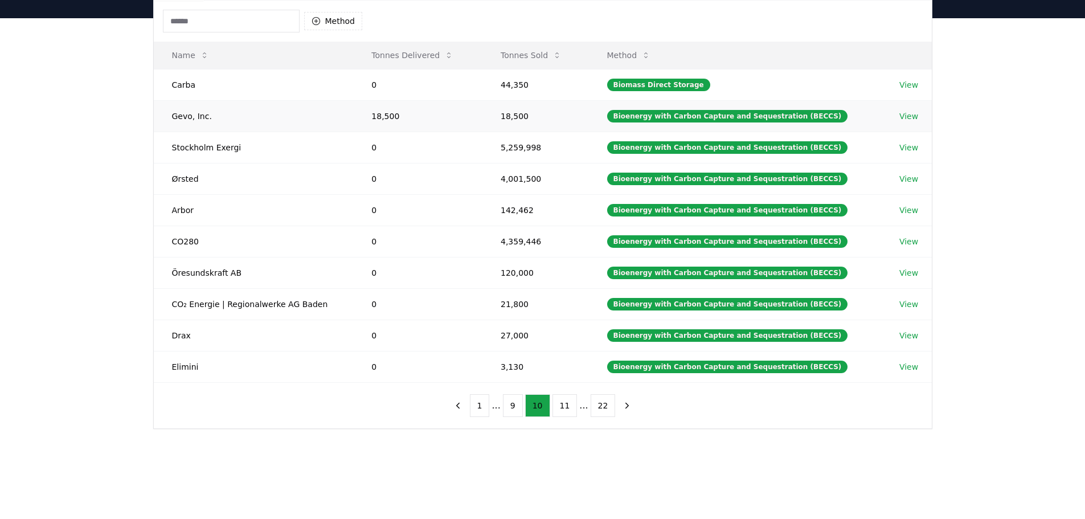
click at [910, 114] on link "View" at bounding box center [908, 115] width 19 height 11
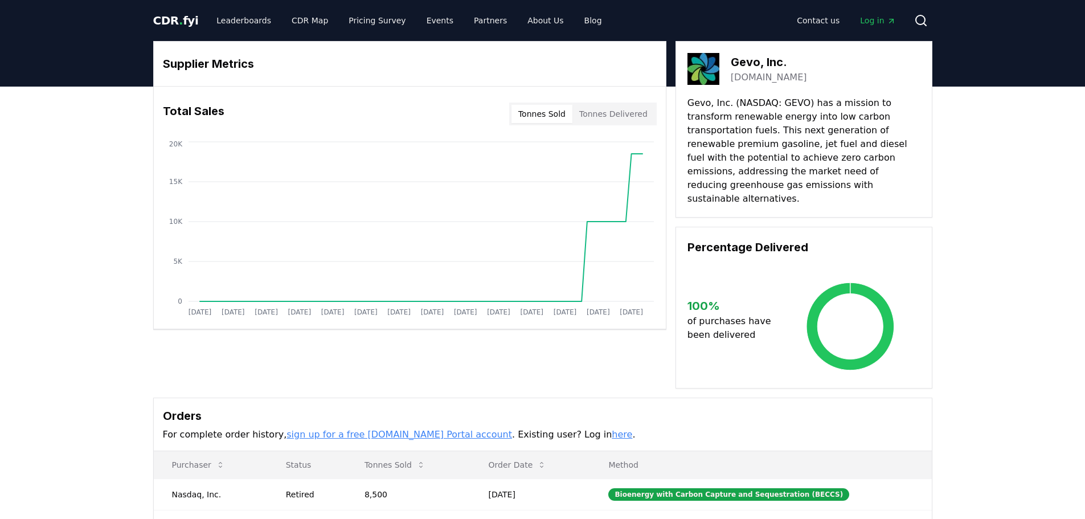
click at [559, 116] on button "Tonnes Sold" at bounding box center [541, 114] width 61 height 18
click at [611, 111] on button "Tonnes Delivered" at bounding box center [613, 114] width 82 height 18
click at [550, 112] on button "Tonnes Sold" at bounding box center [541, 114] width 61 height 18
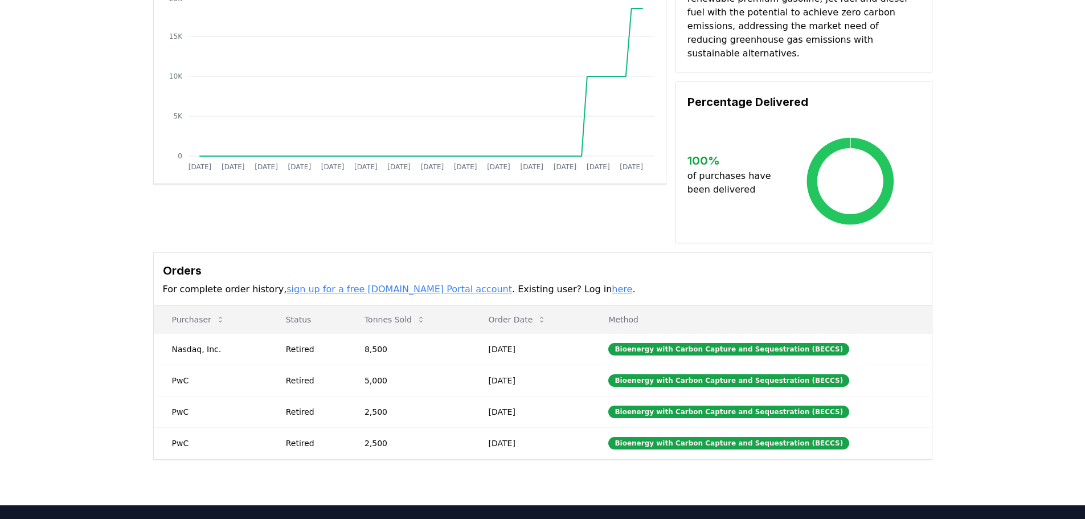
scroll to position [171, 0]
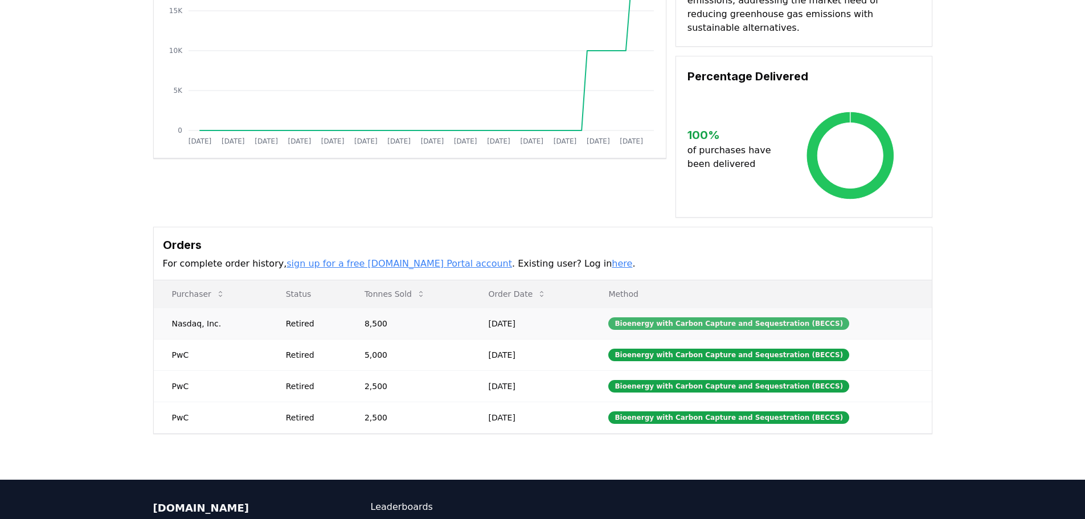
click at [653, 317] on div "Bioenergy with Carbon Capture and Sequestration (BECCS)" at bounding box center [728, 323] width 241 height 13
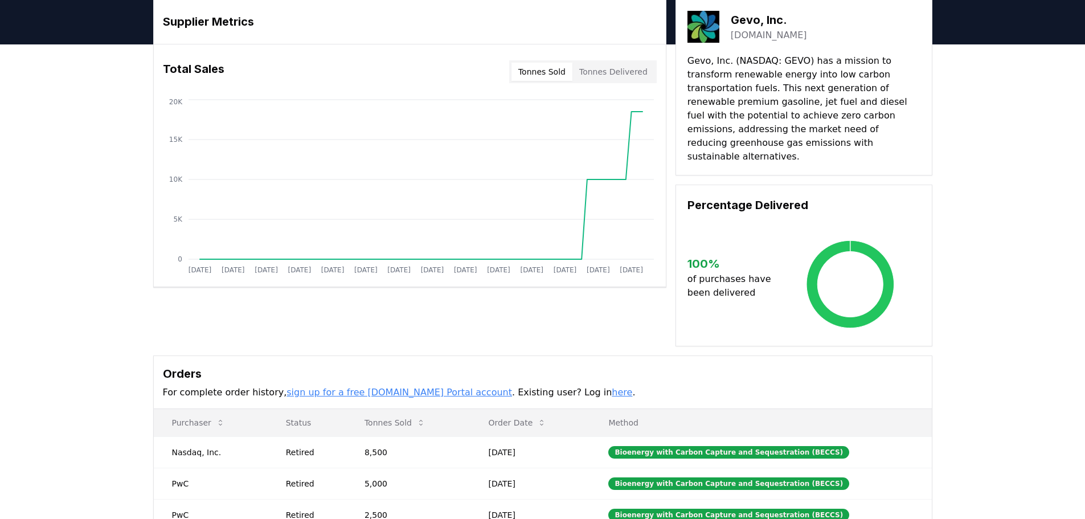
scroll to position [0, 0]
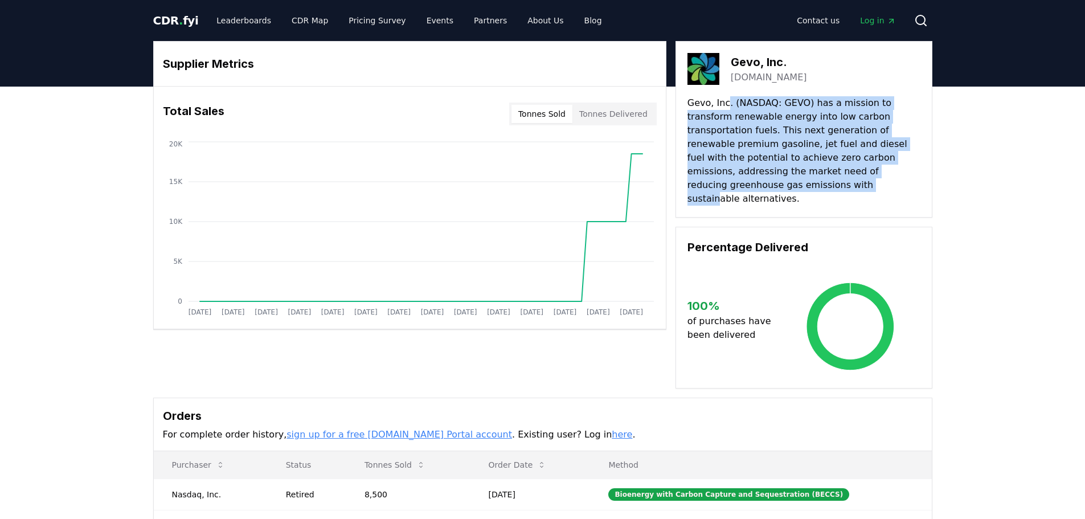
drag, startPoint x: 724, startPoint y: 104, endPoint x: 887, endPoint y: 166, distance: 175.0
click at [887, 166] on p "Gevo, Inc. (NASDAQ: GEVO) has a mission to transform renewable energy into low …" at bounding box center [803, 150] width 233 height 109
click at [360, 23] on link "Pricing Survey" at bounding box center [376, 20] width 75 height 20
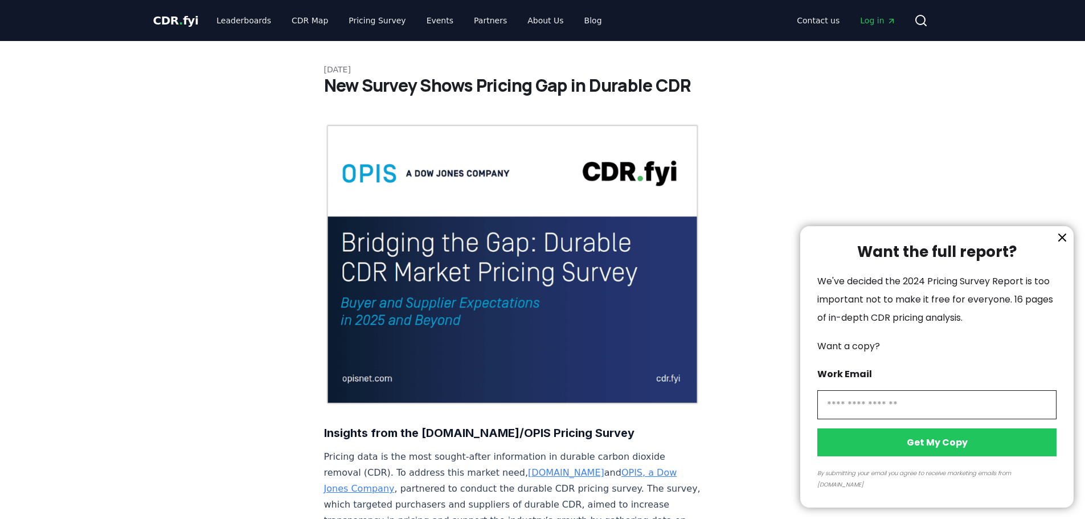
click at [1056, 244] on icon "information" at bounding box center [1062, 238] width 14 height 14
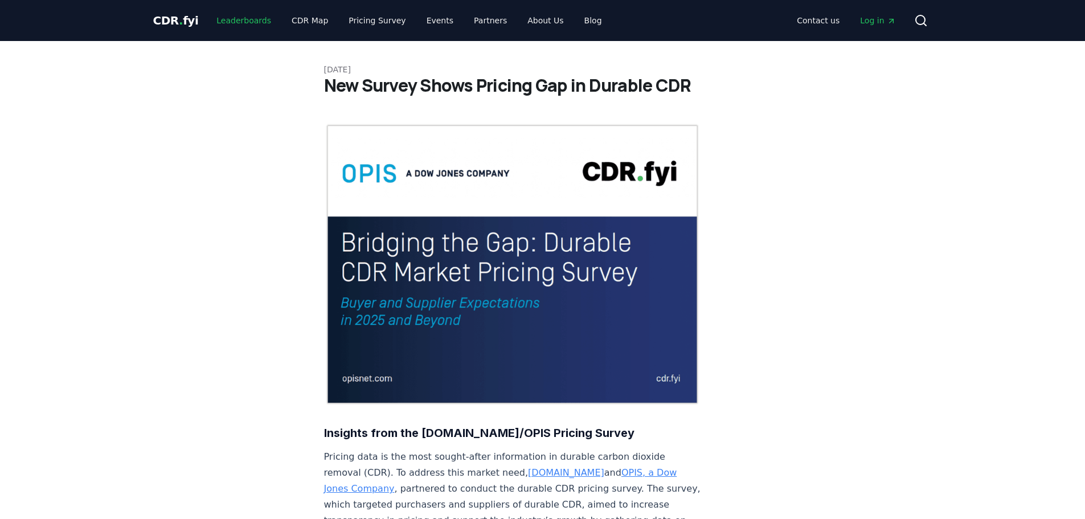
click at [233, 20] on link "Leaderboards" at bounding box center [243, 20] width 73 height 20
